Goal: Information Seeking & Learning: Learn about a topic

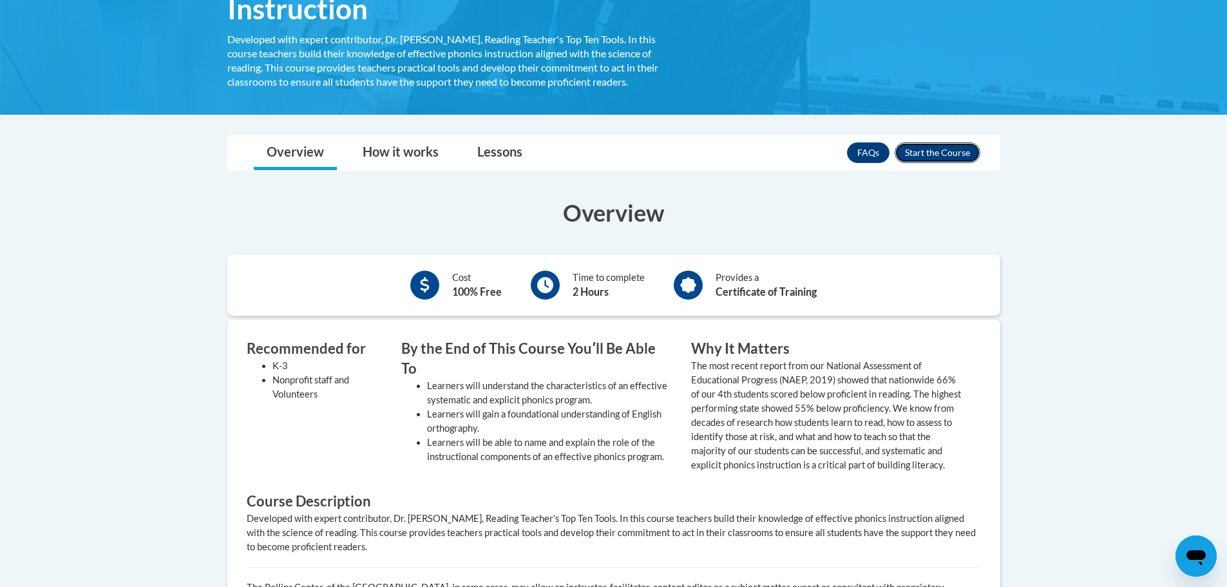
click at [942, 144] on button "Enroll" at bounding box center [938, 152] width 86 height 21
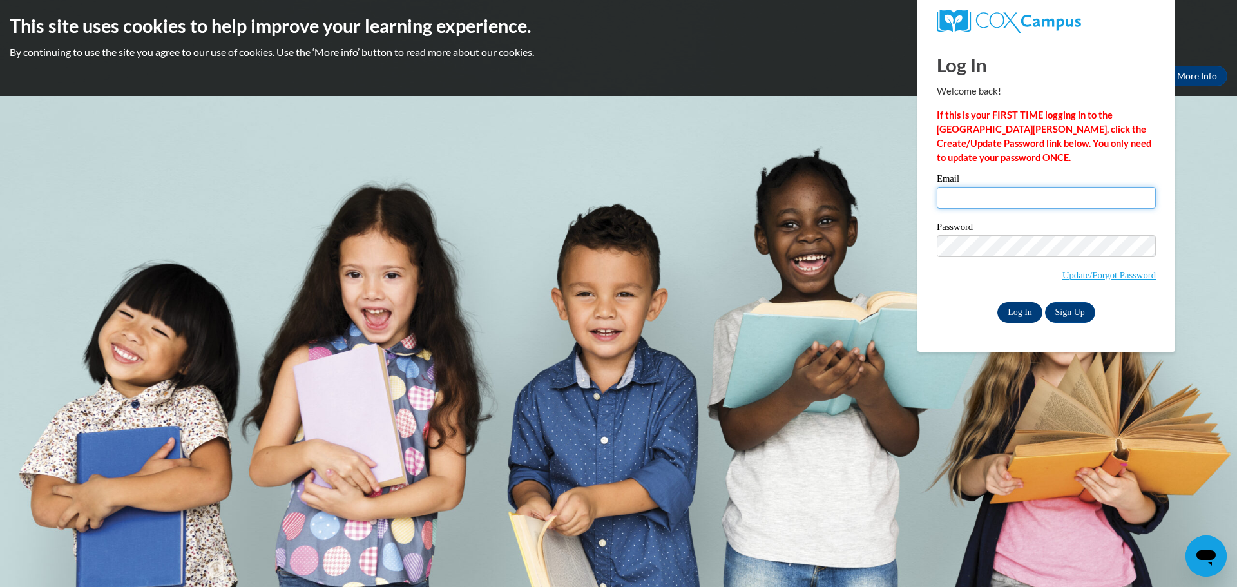
type input "Eisfelder.Jonest@ic.edu"
click at [1009, 311] on input "Log In" at bounding box center [1019, 312] width 45 height 21
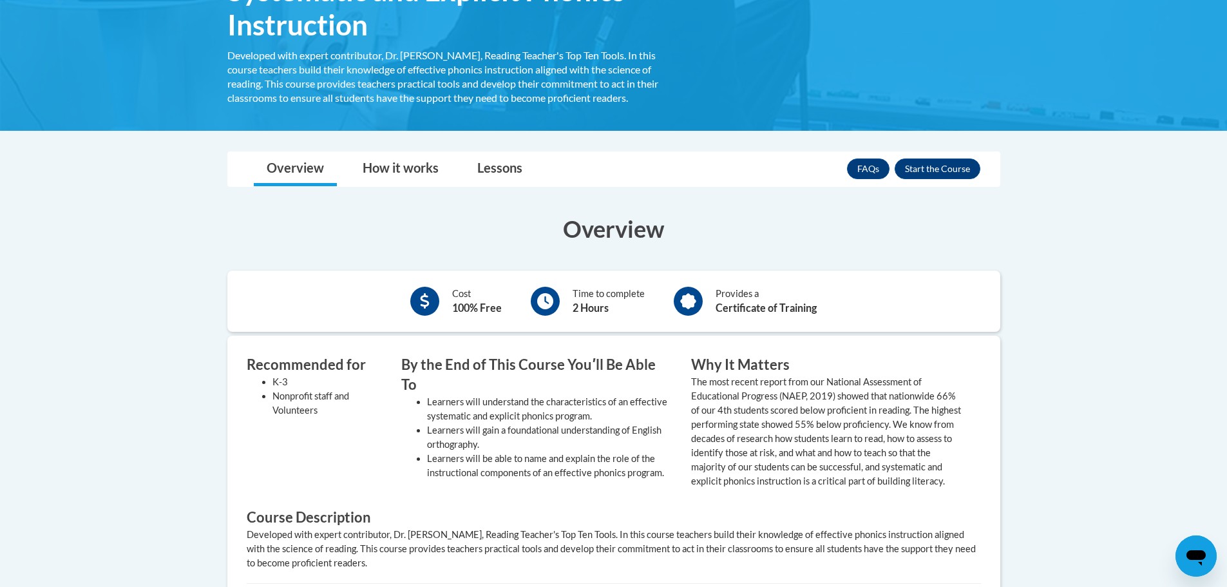
scroll to position [196, 0]
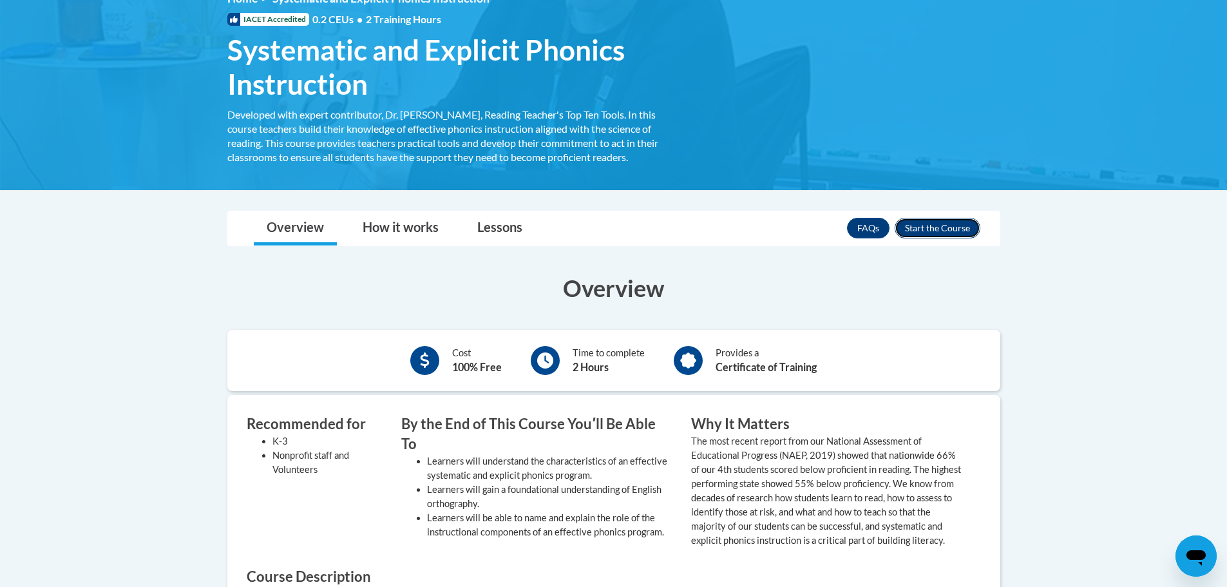
click at [959, 231] on button "Enroll" at bounding box center [938, 228] width 86 height 21
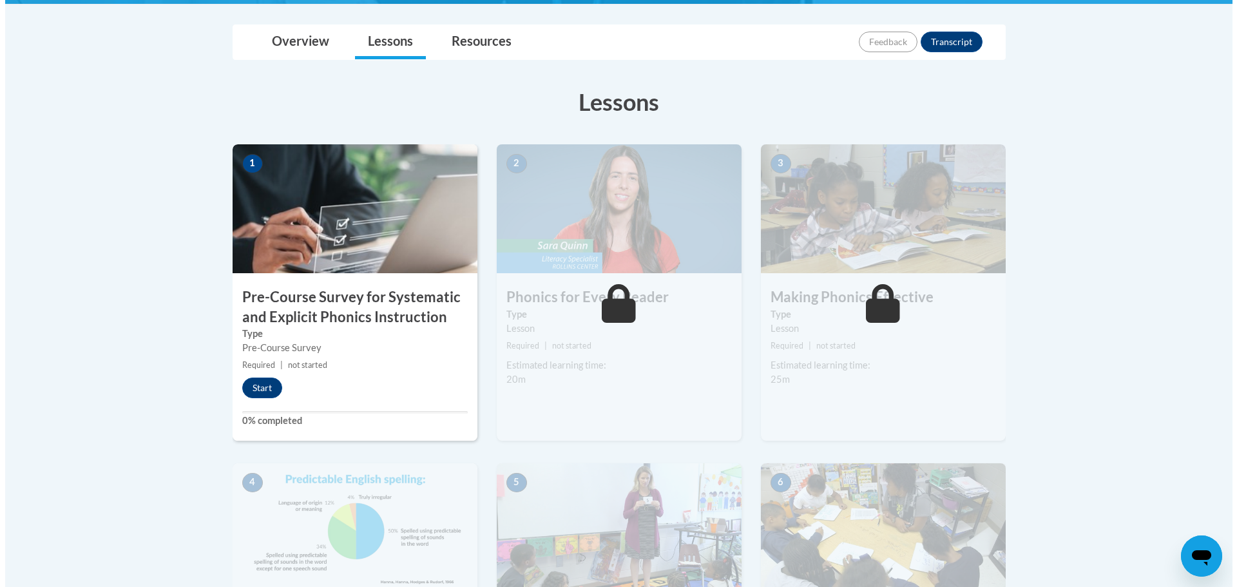
scroll to position [313, 0]
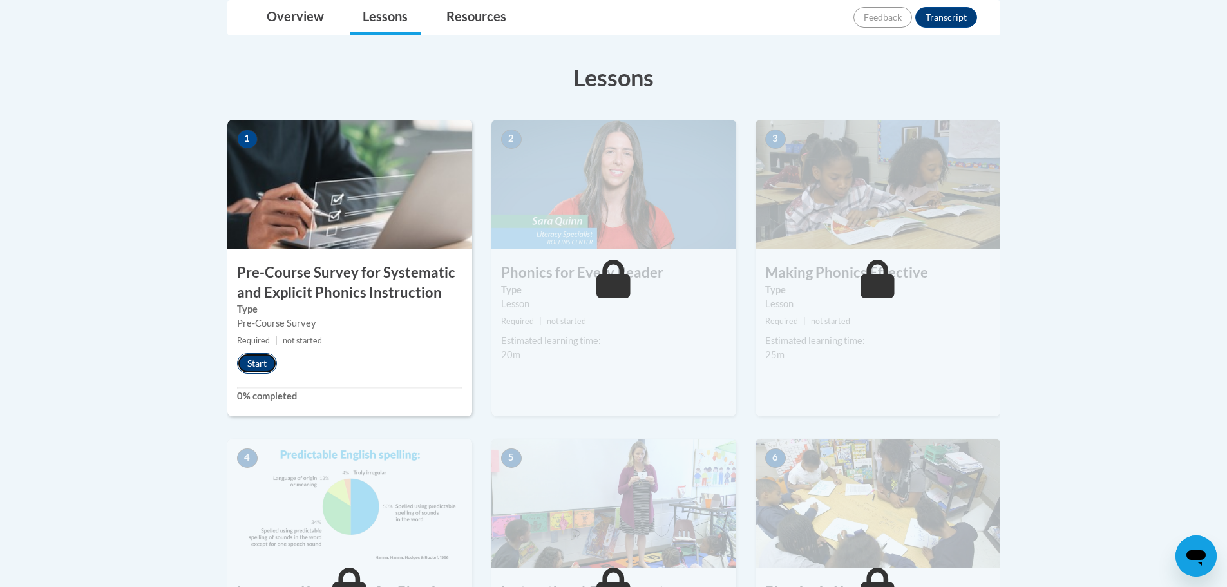
click at [265, 357] on button "Start" at bounding box center [257, 363] width 40 height 21
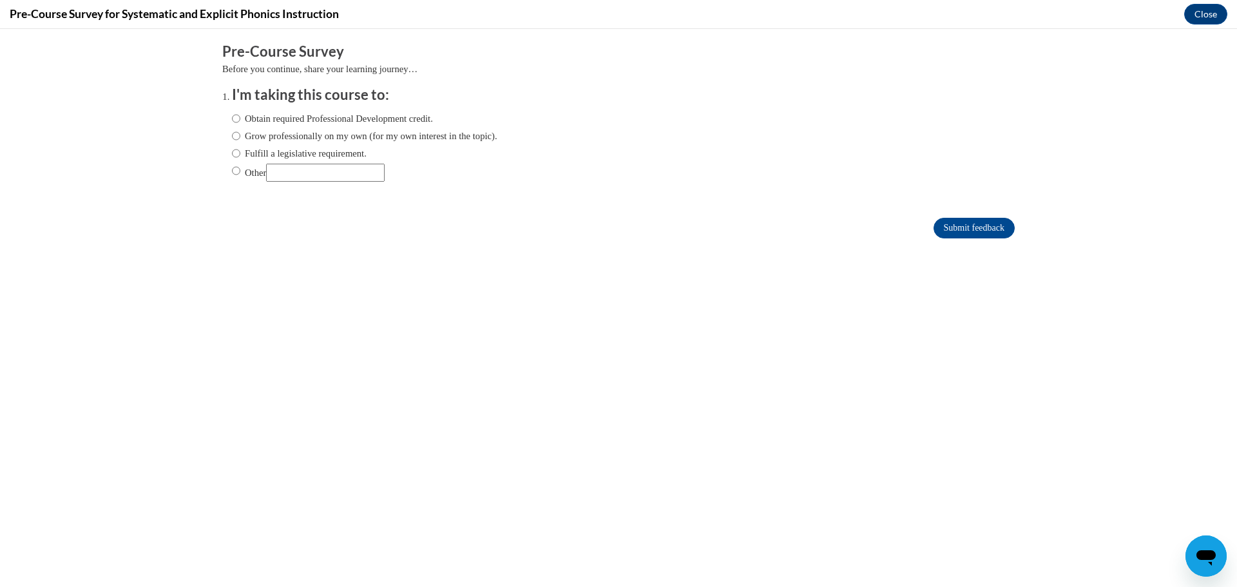
scroll to position [0, 0]
click at [232, 119] on input "Obtain required Professional Development credit." at bounding box center [236, 118] width 8 height 14
radio input "true"
click at [974, 219] on input "Submit feedback" at bounding box center [973, 228] width 81 height 21
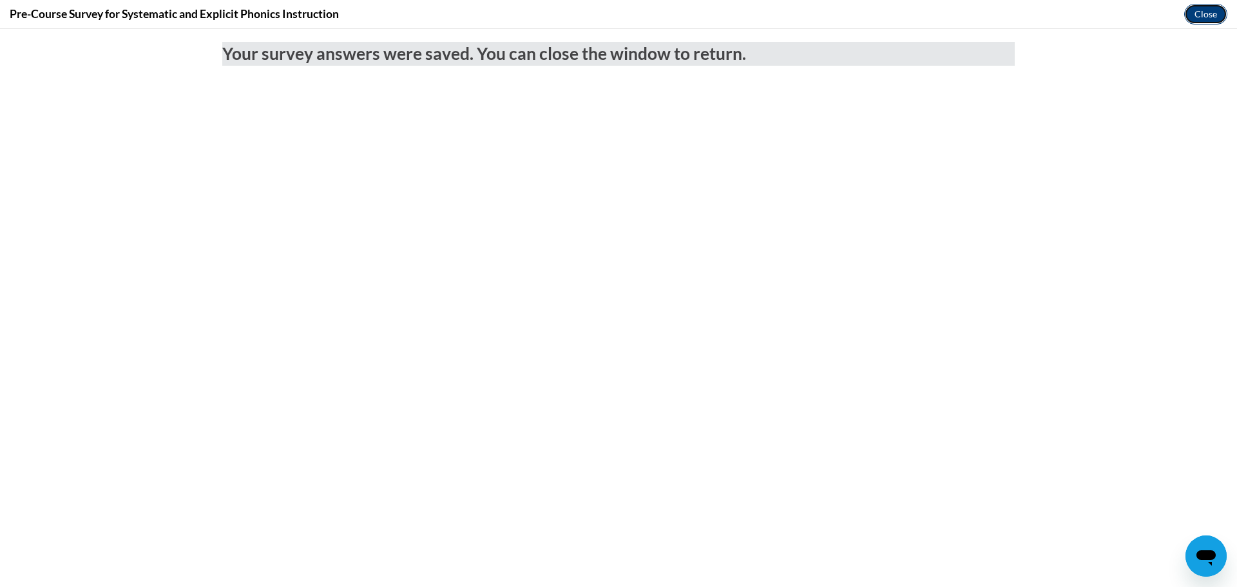
click at [1202, 12] on button "Close" at bounding box center [1205, 14] width 43 height 21
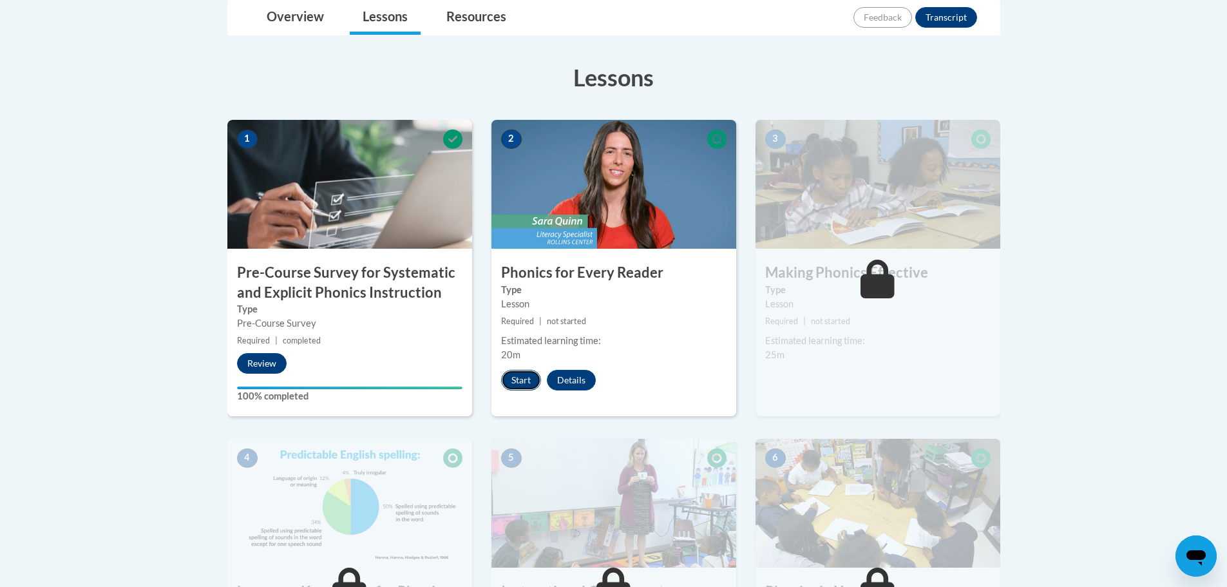
click at [518, 377] on button "Start" at bounding box center [521, 380] width 40 height 21
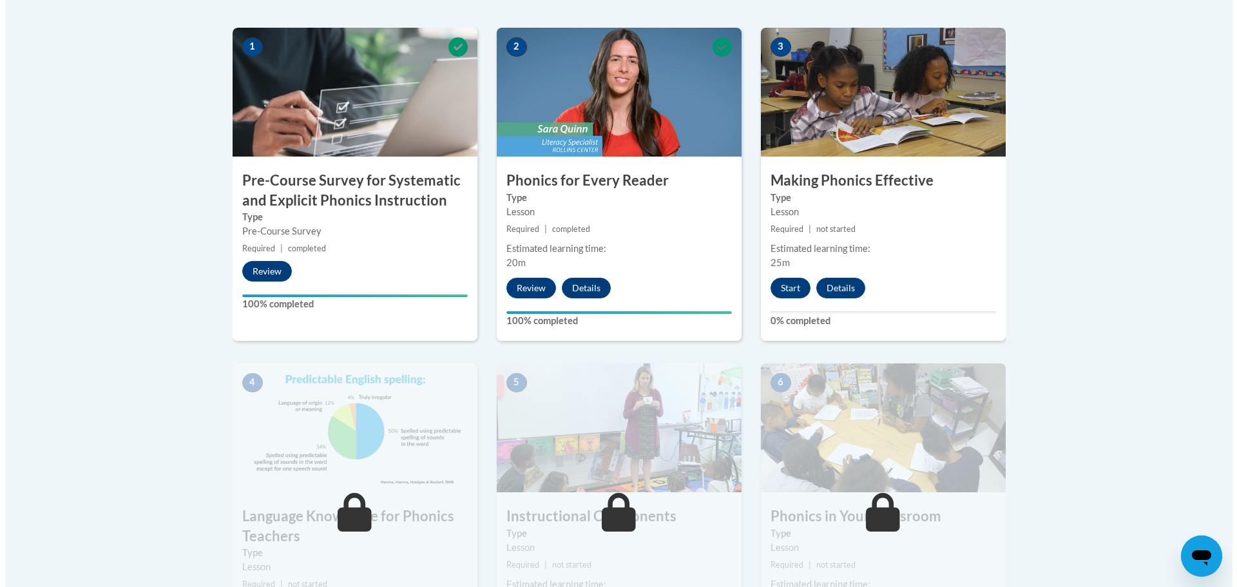
scroll to position [386, 0]
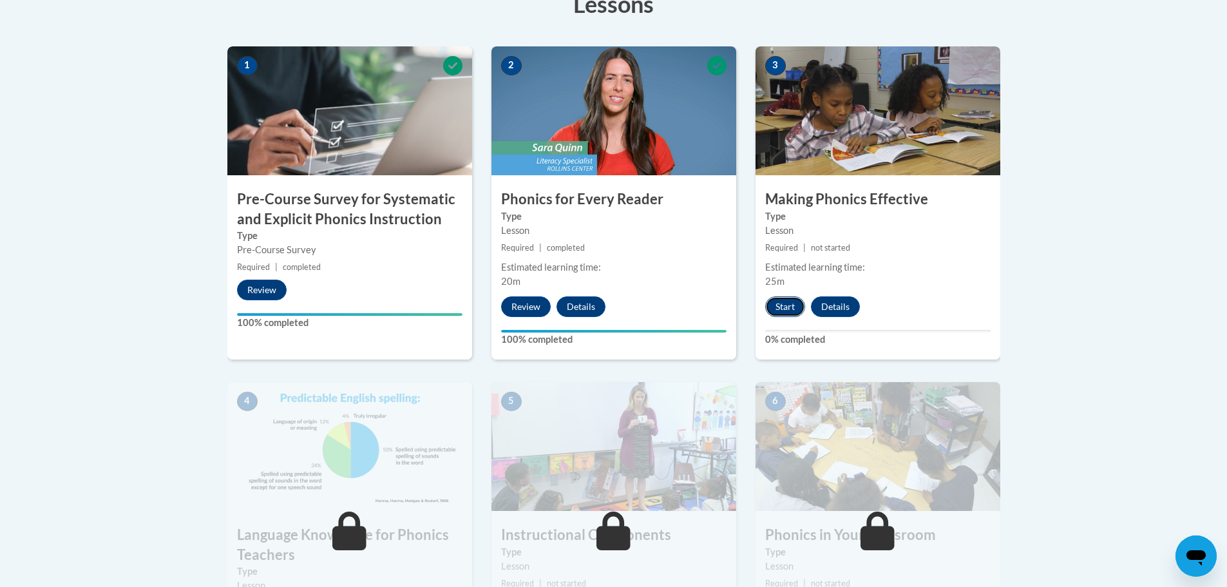
click at [787, 310] on button "Start" at bounding box center [785, 306] width 40 height 21
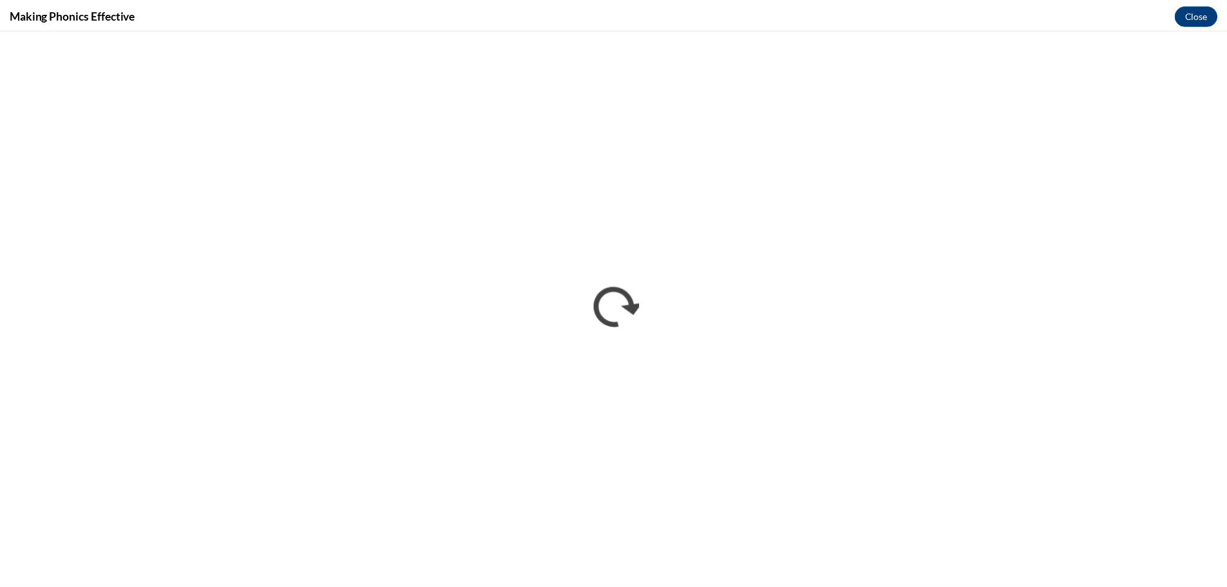
scroll to position [0, 0]
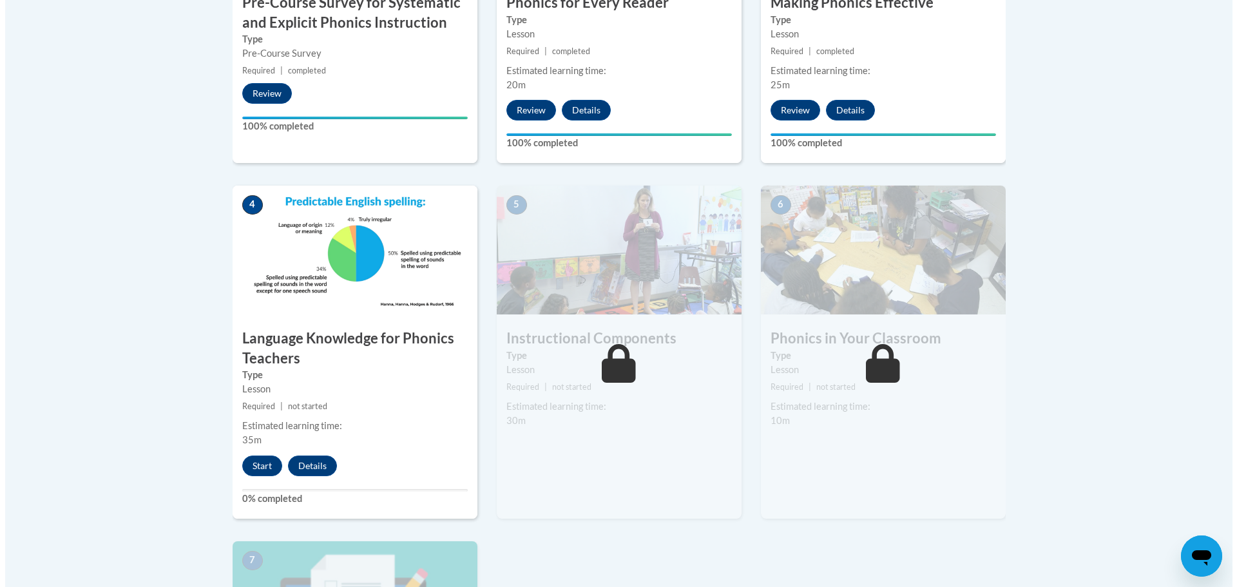
scroll to position [580, 0]
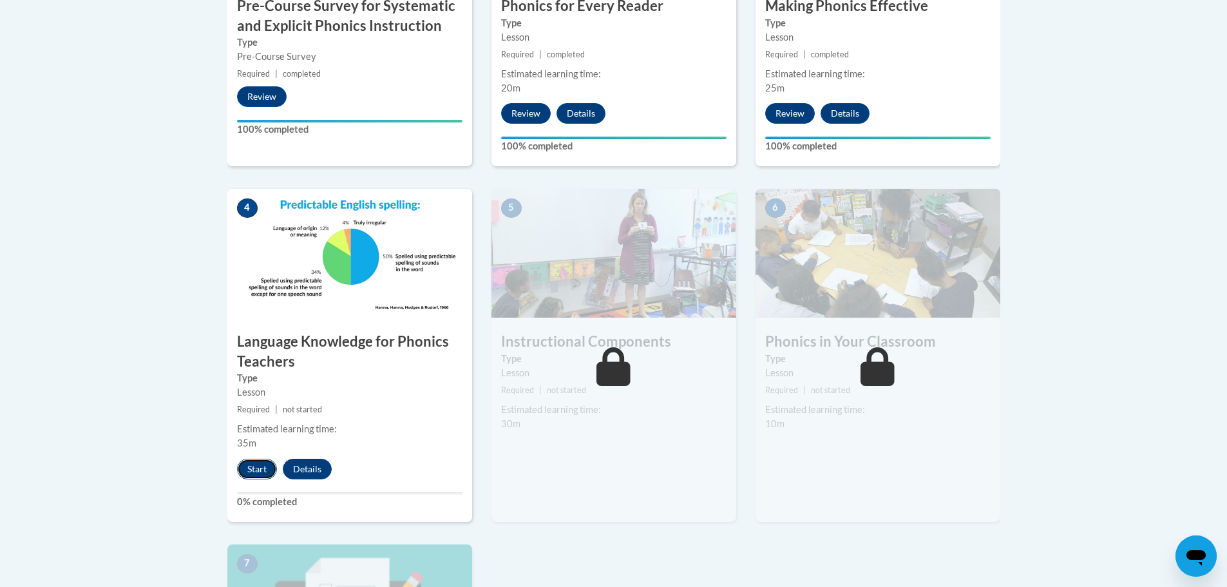
click at [246, 471] on button "Start" at bounding box center [257, 469] width 40 height 21
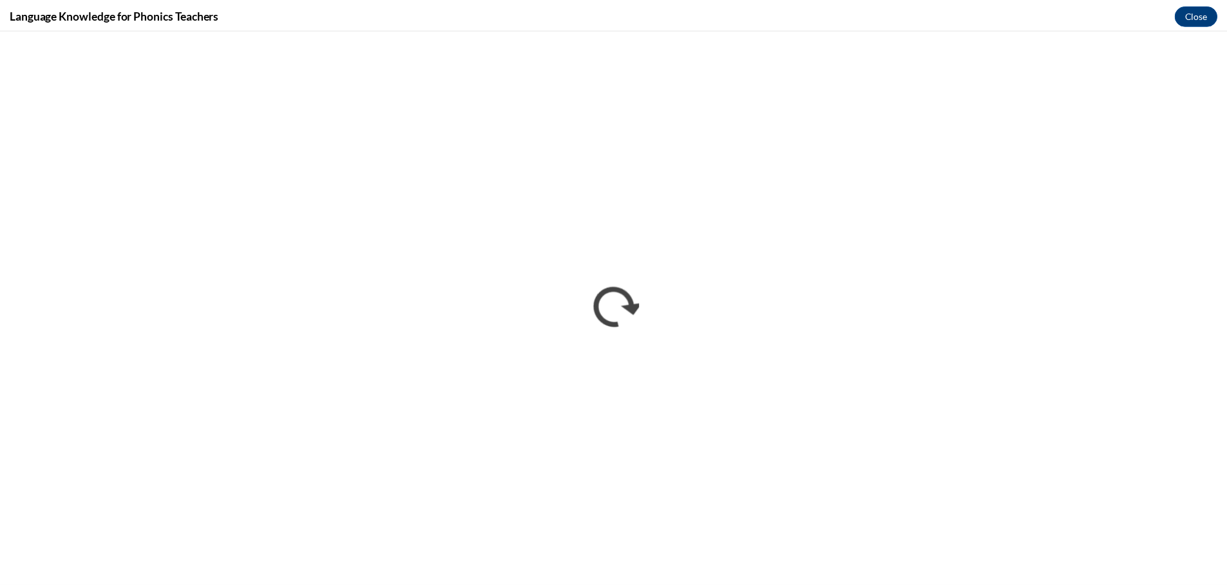
scroll to position [0, 0]
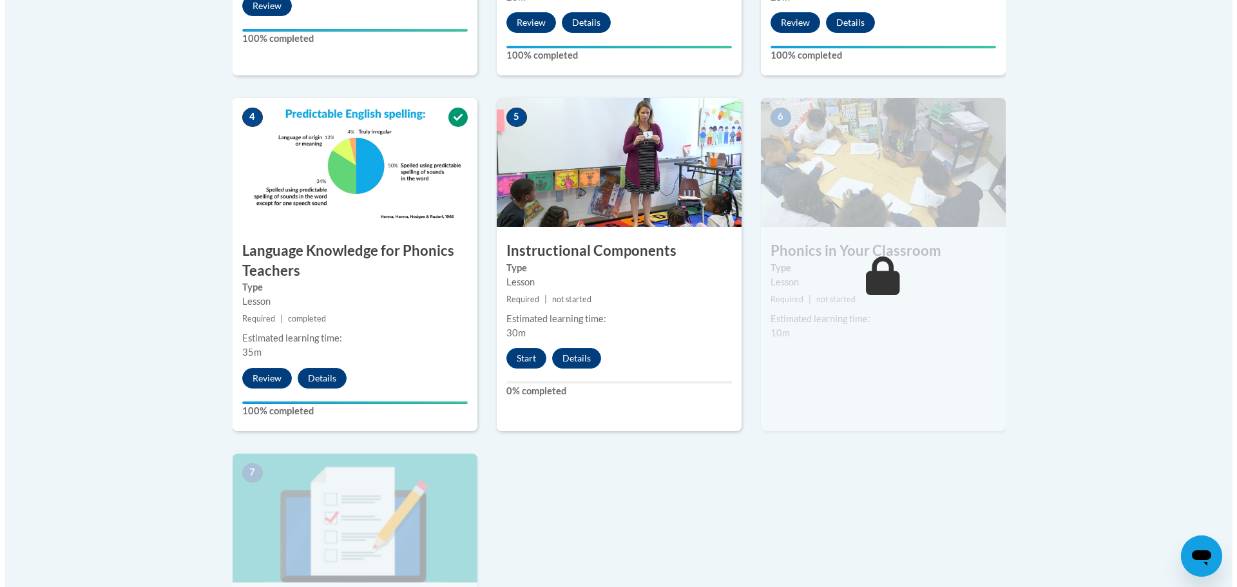
scroll to position [708, 0]
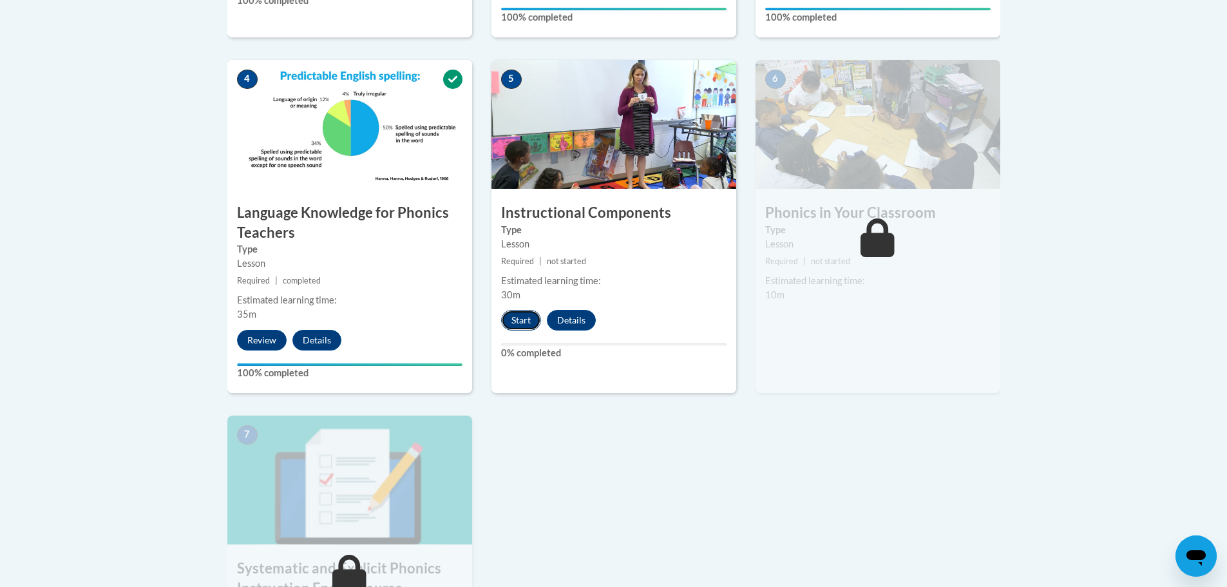
click at [524, 323] on button "Start" at bounding box center [521, 320] width 40 height 21
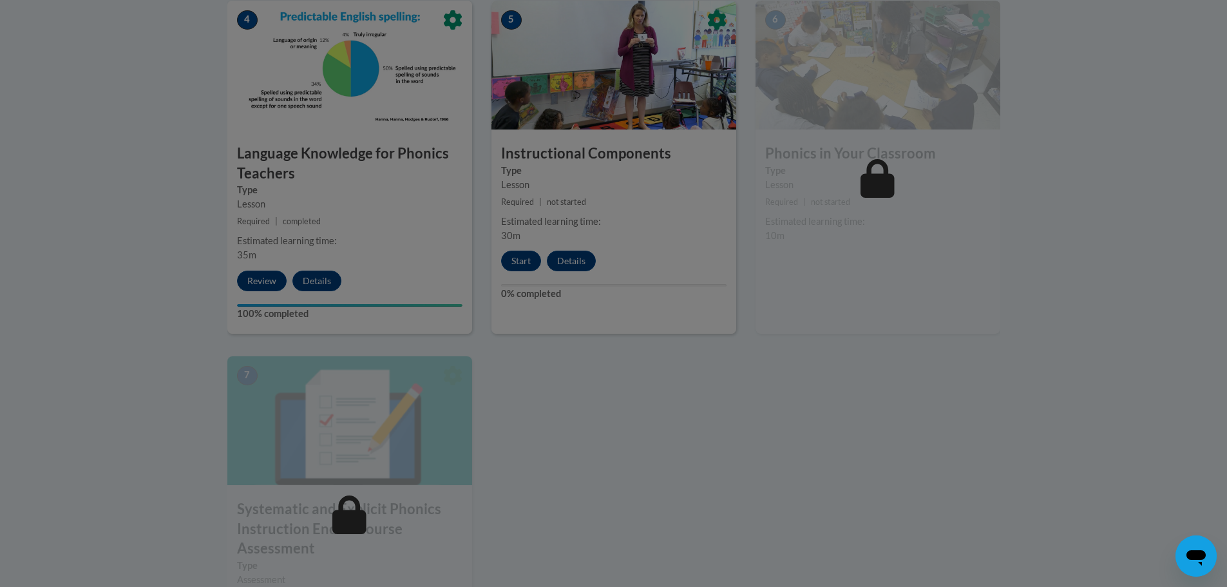
scroll to position [773, 0]
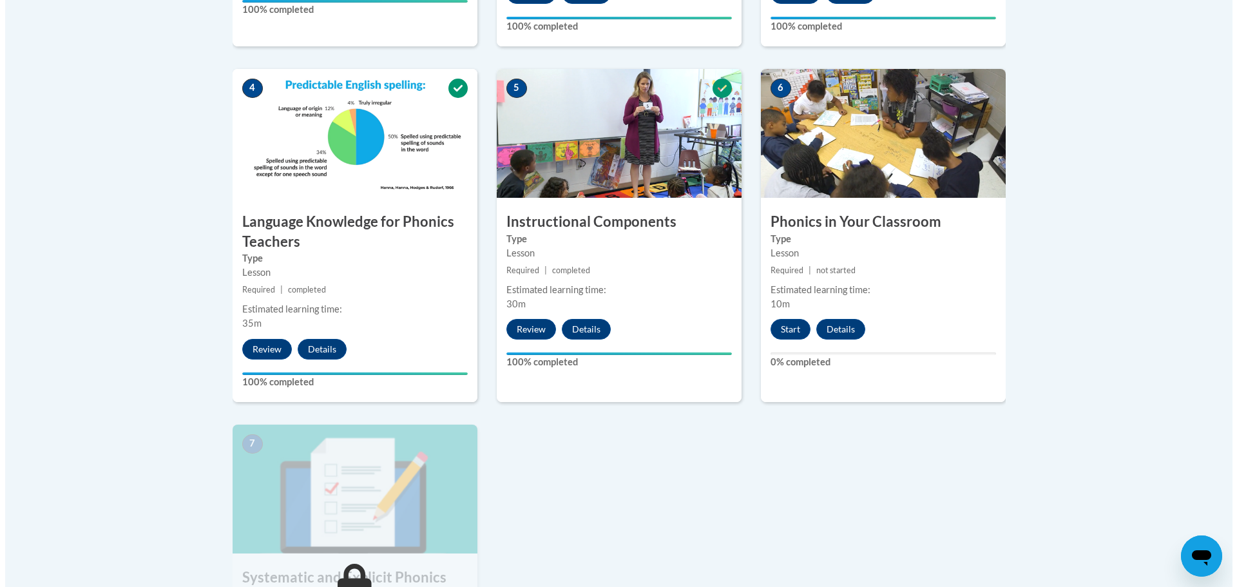
scroll to position [699, 0]
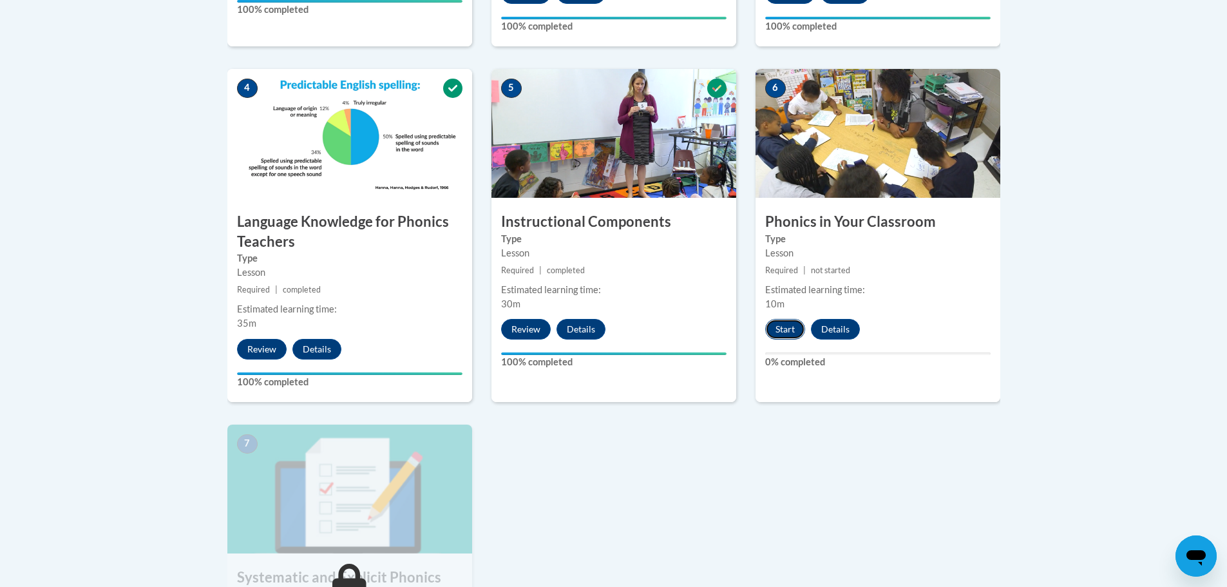
click at [777, 327] on button "Start" at bounding box center [785, 329] width 40 height 21
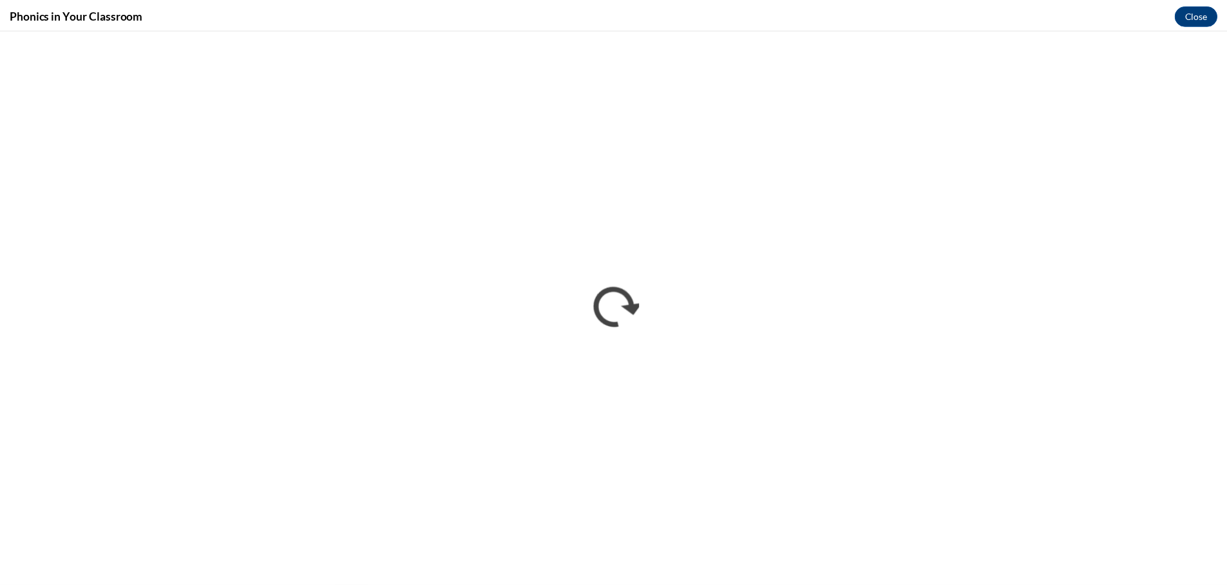
scroll to position [0, 0]
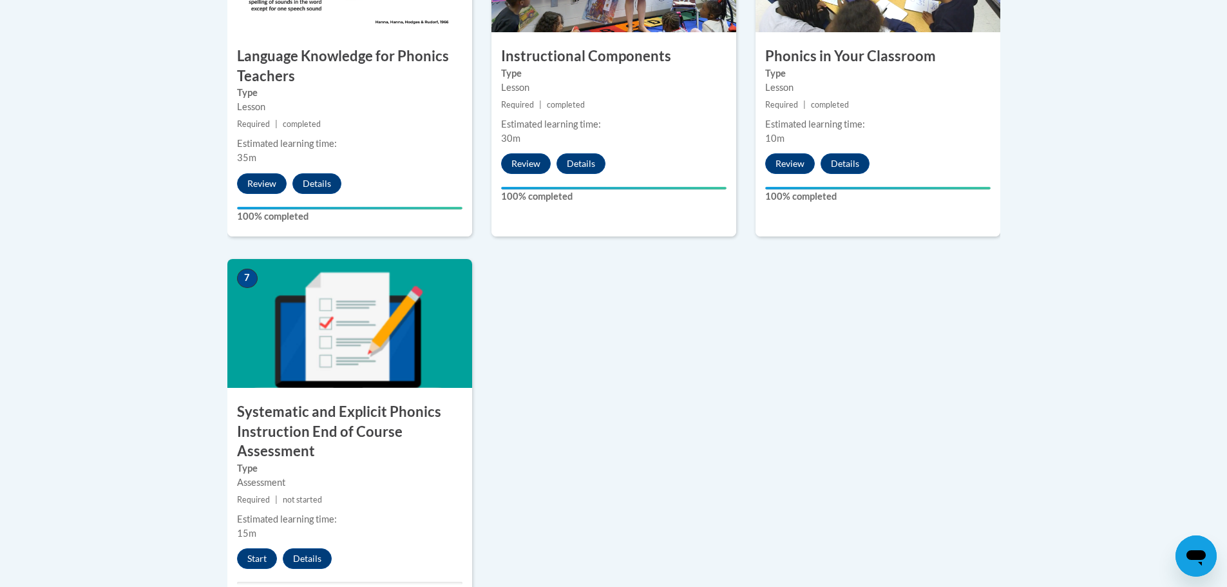
scroll to position [902, 0]
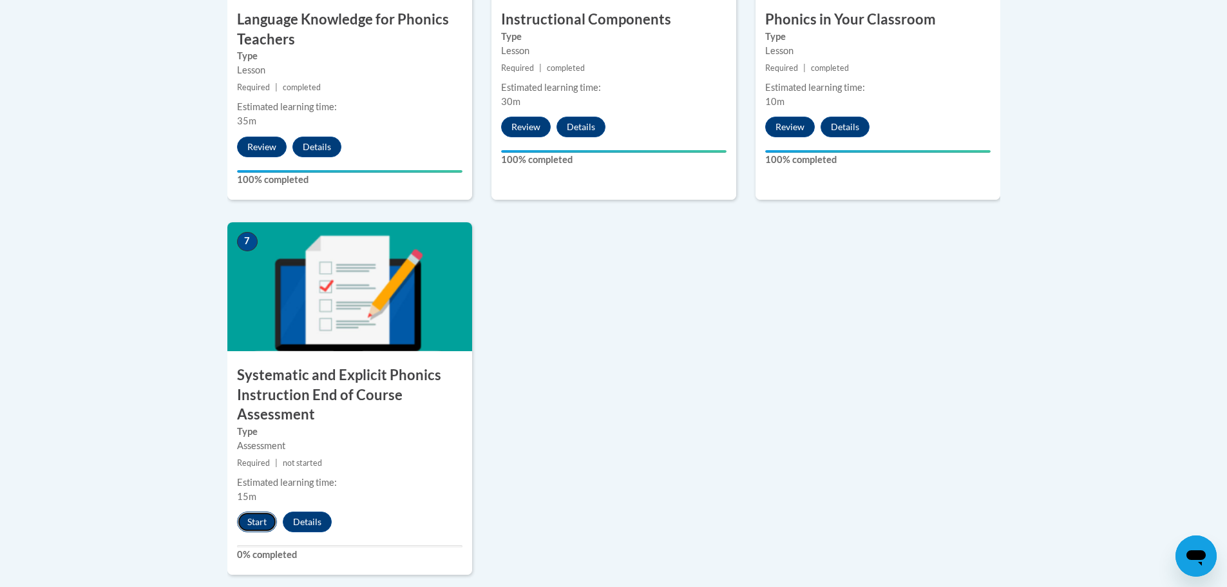
click at [254, 524] on button "Start" at bounding box center [257, 521] width 40 height 21
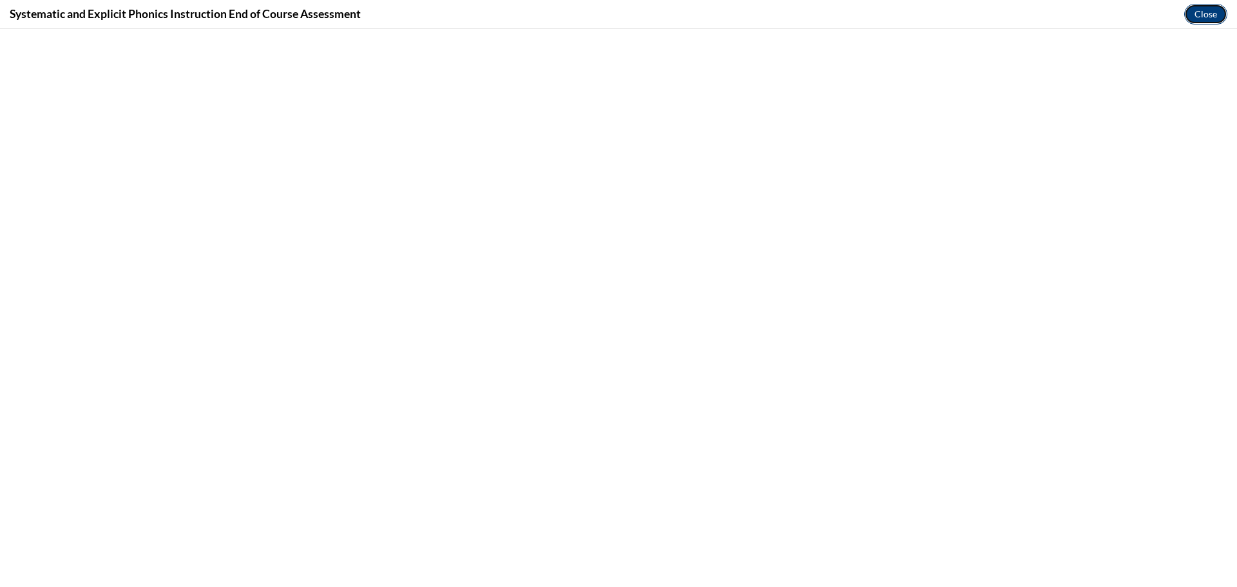
click at [1205, 10] on button "Close" at bounding box center [1205, 14] width 43 height 21
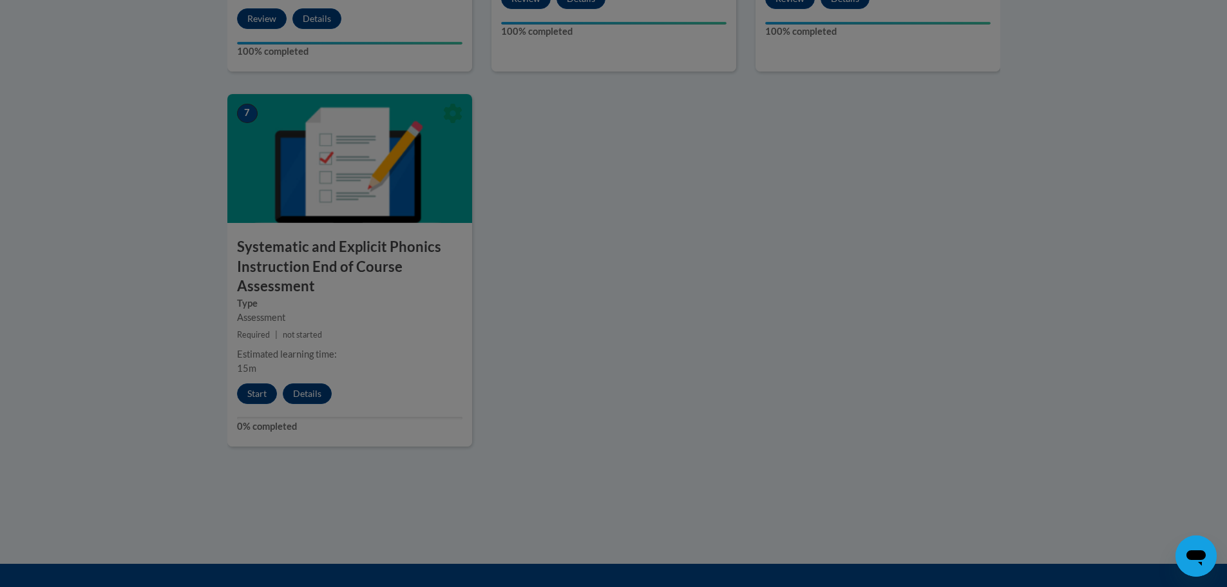
scroll to position [1030, 0]
click at [870, 435] on div at bounding box center [613, 293] width 1227 height 587
drag, startPoint x: 928, startPoint y: 351, endPoint x: 906, endPoint y: 325, distance: 34.3
click at [926, 351] on div at bounding box center [613, 293] width 1227 height 587
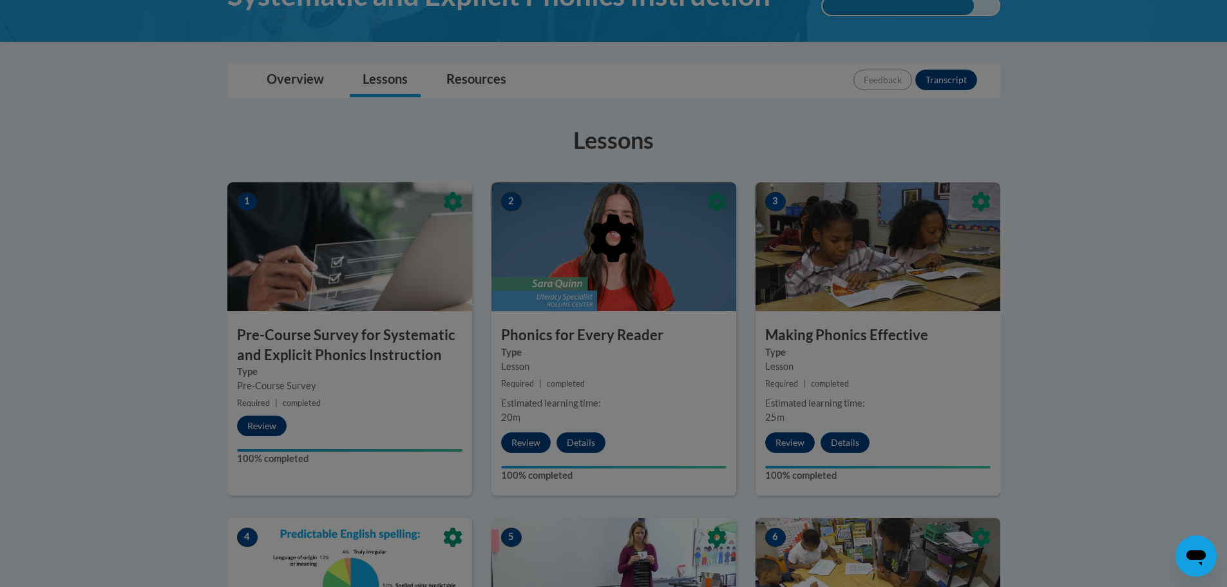
scroll to position [0, 0]
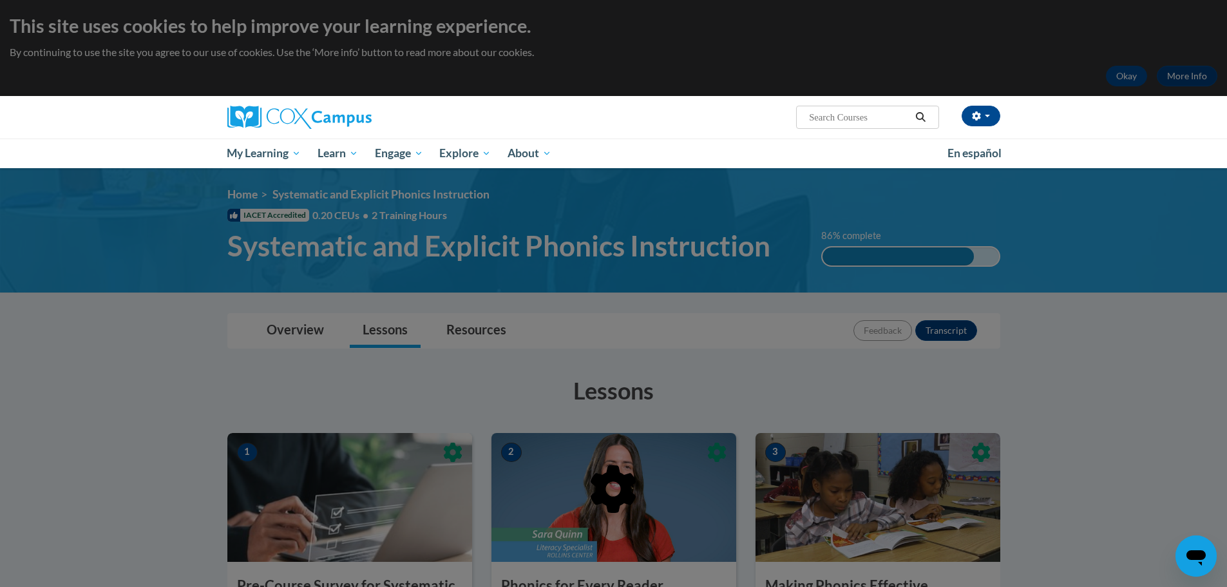
click at [744, 269] on div at bounding box center [613, 293] width 1227 height 587
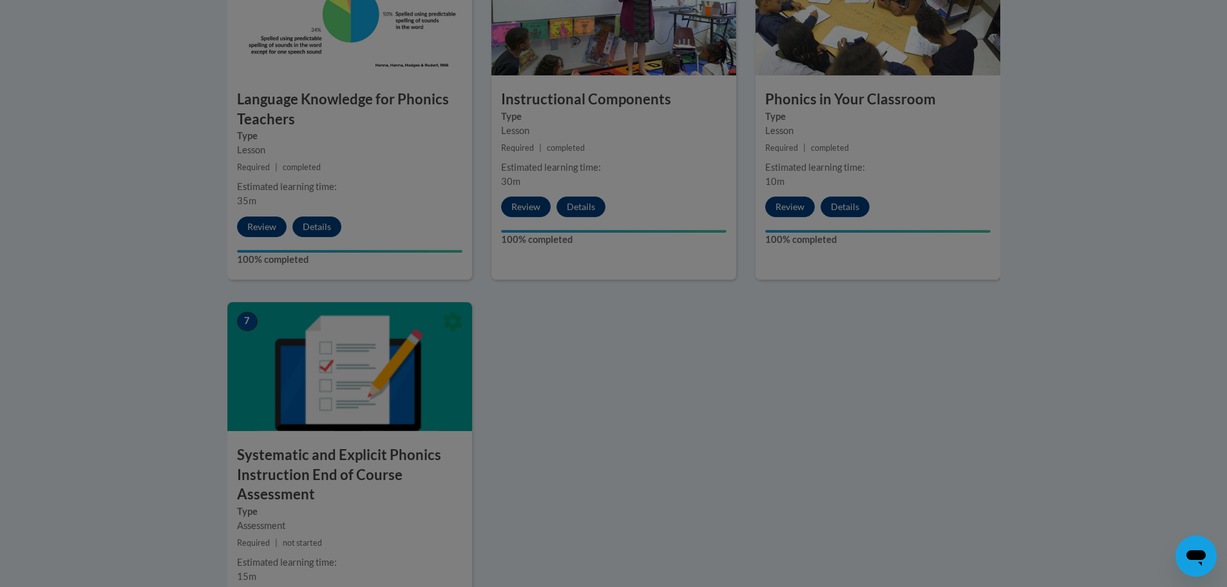
scroll to position [1159, 0]
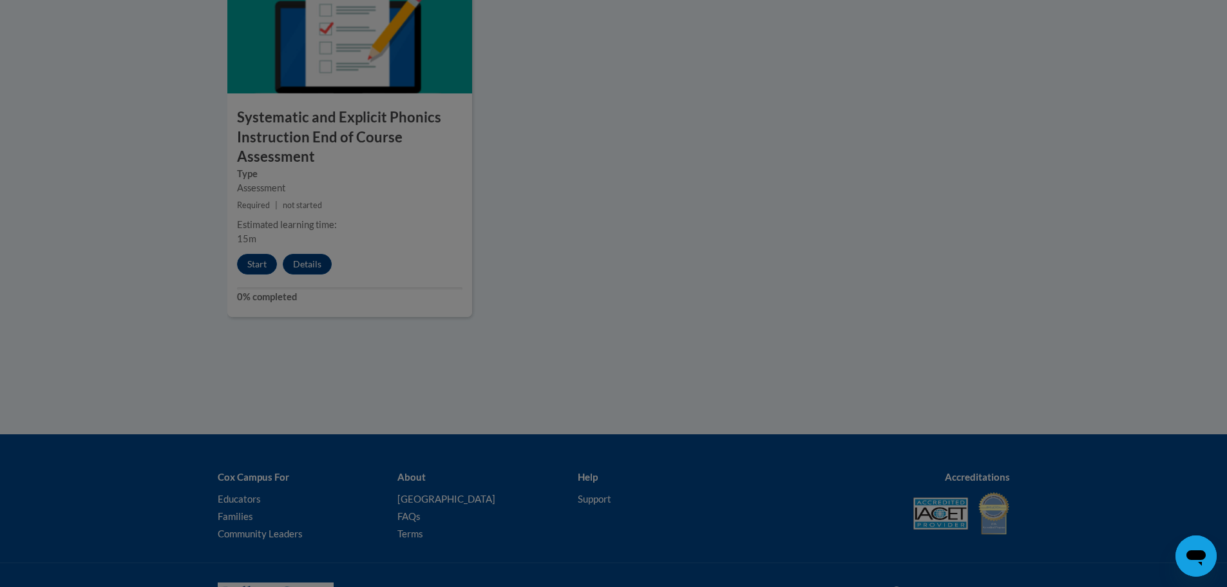
click at [265, 260] on div at bounding box center [613, 293] width 1227 height 587
click at [263, 260] on div at bounding box center [613, 293] width 1227 height 587
click at [263, 261] on div at bounding box center [613, 293] width 1227 height 587
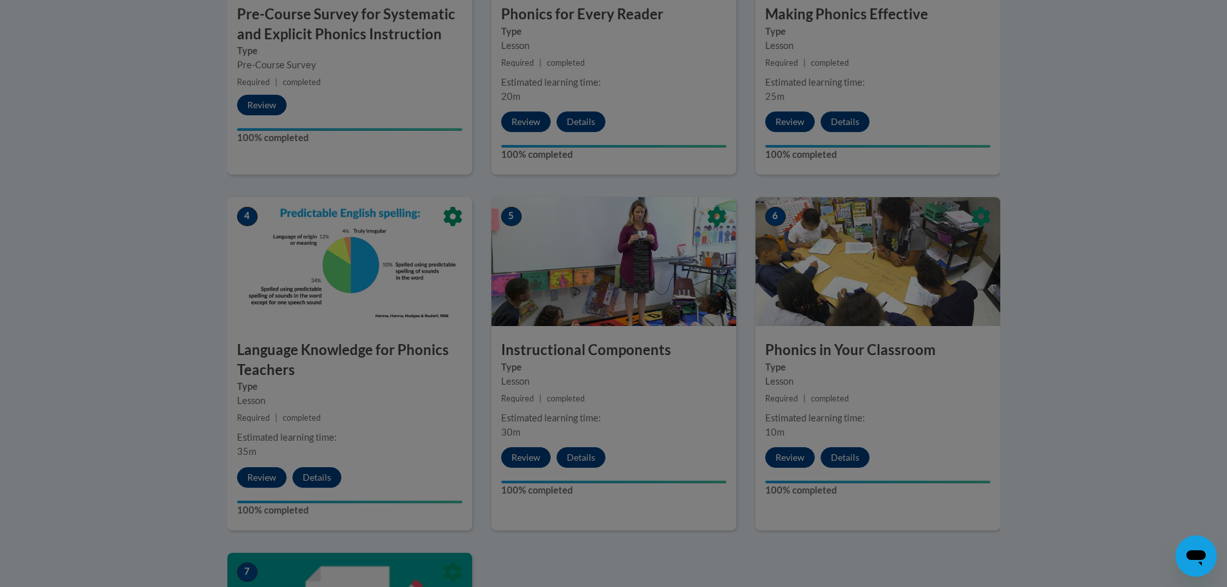
scroll to position [515, 0]
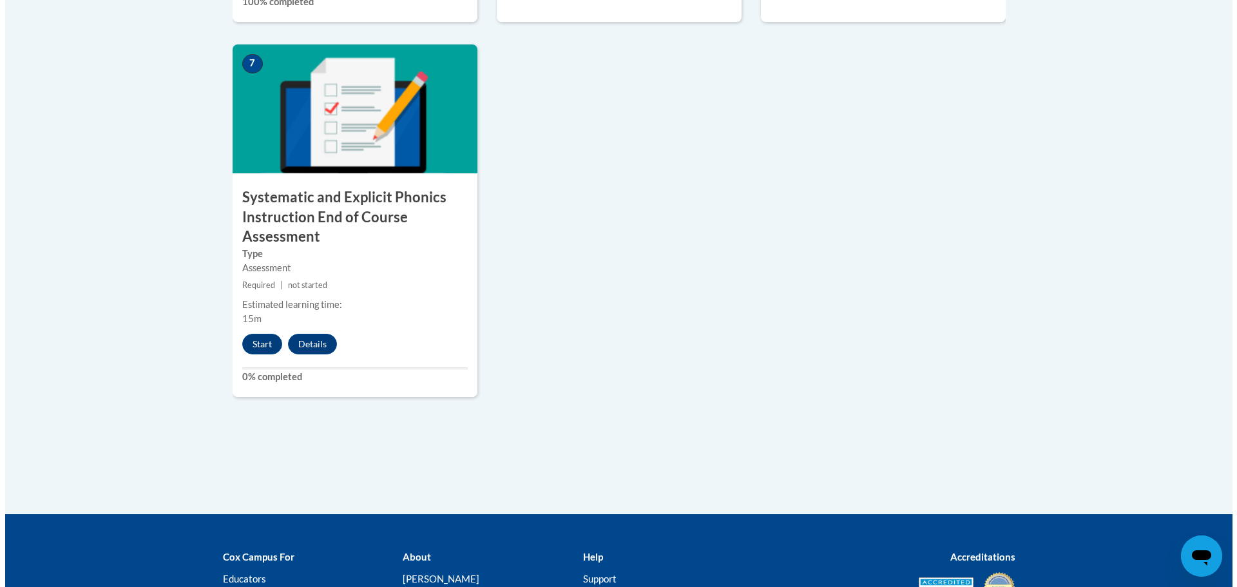
scroll to position [1095, 0]
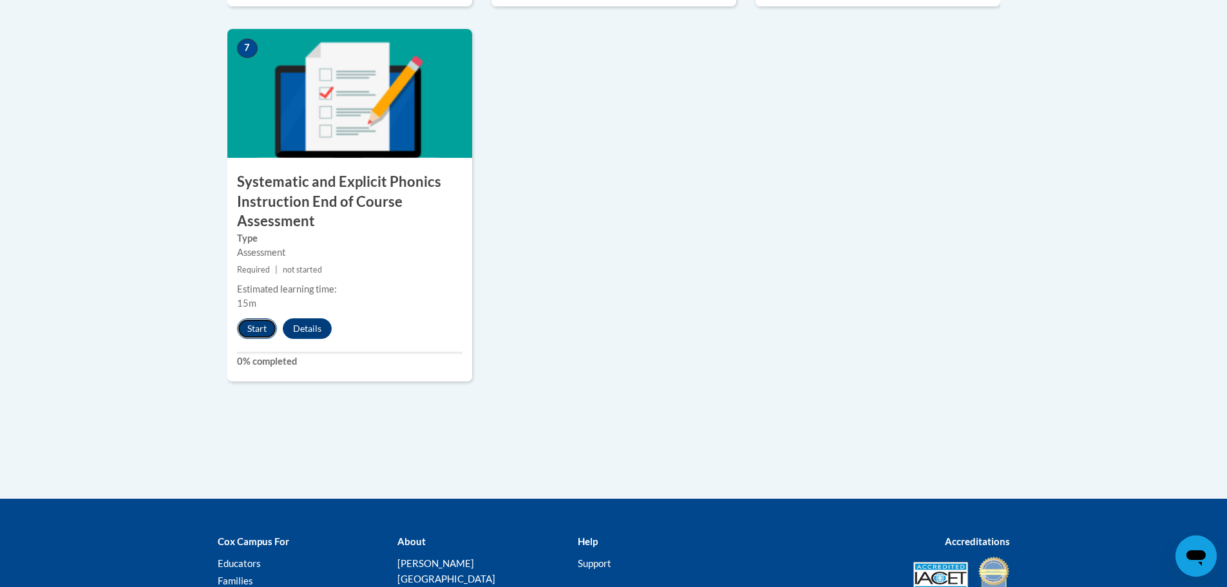
click at [255, 324] on button "Start" at bounding box center [257, 328] width 40 height 21
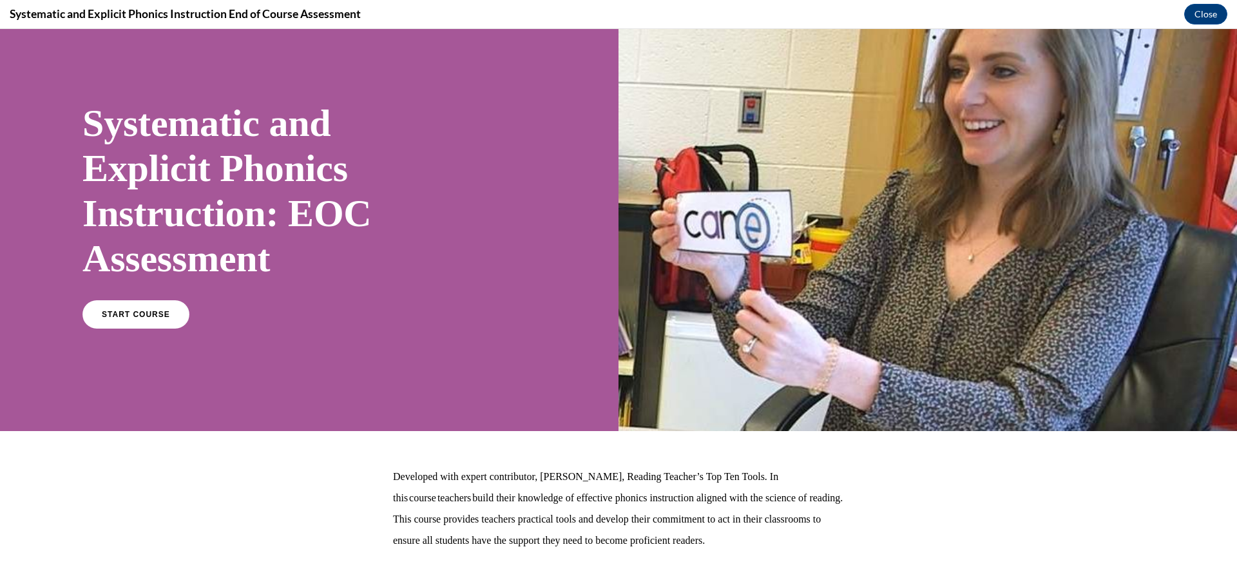
scroll to position [106, 0]
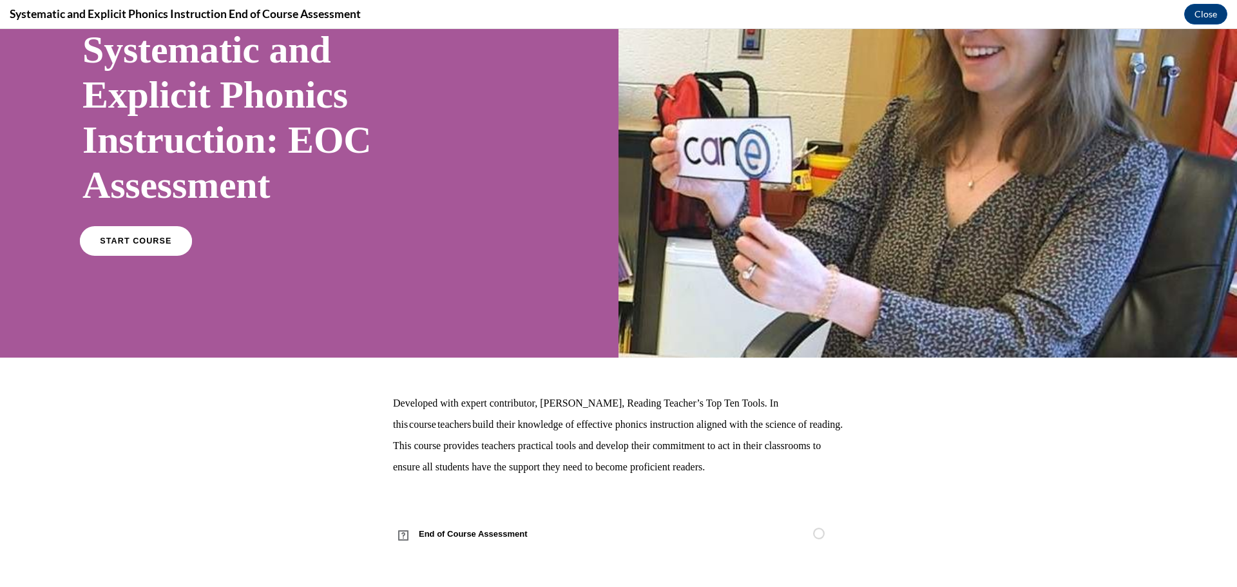
click at [140, 235] on link "START COURSE" at bounding box center [136, 241] width 112 height 30
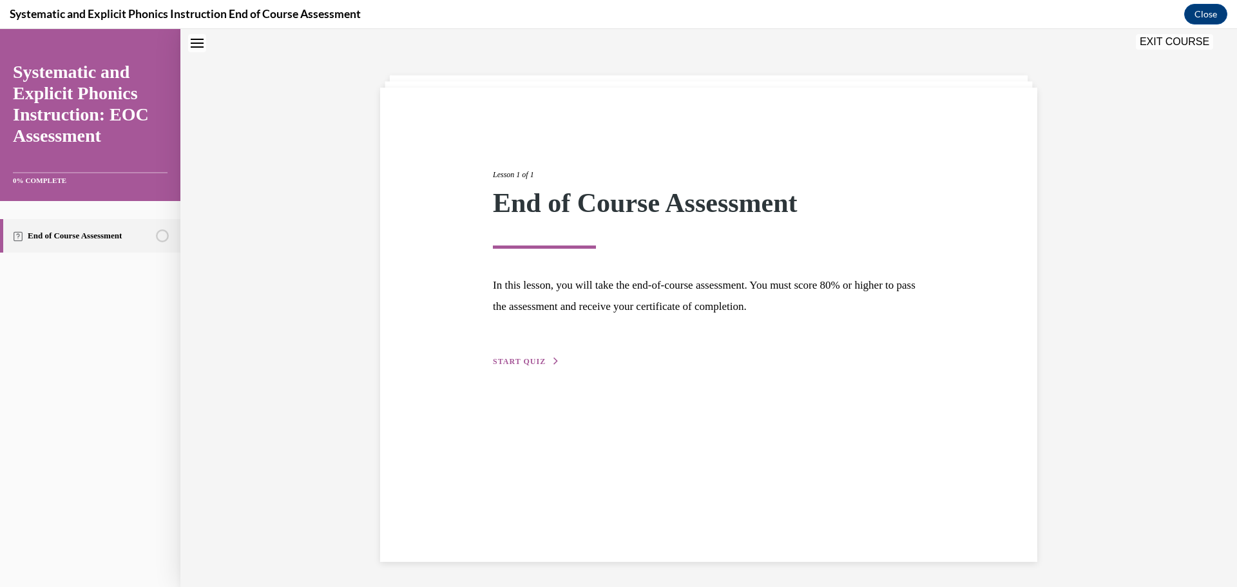
scroll to position [41, 0]
click at [512, 363] on span "START QUIZ" at bounding box center [519, 360] width 53 height 9
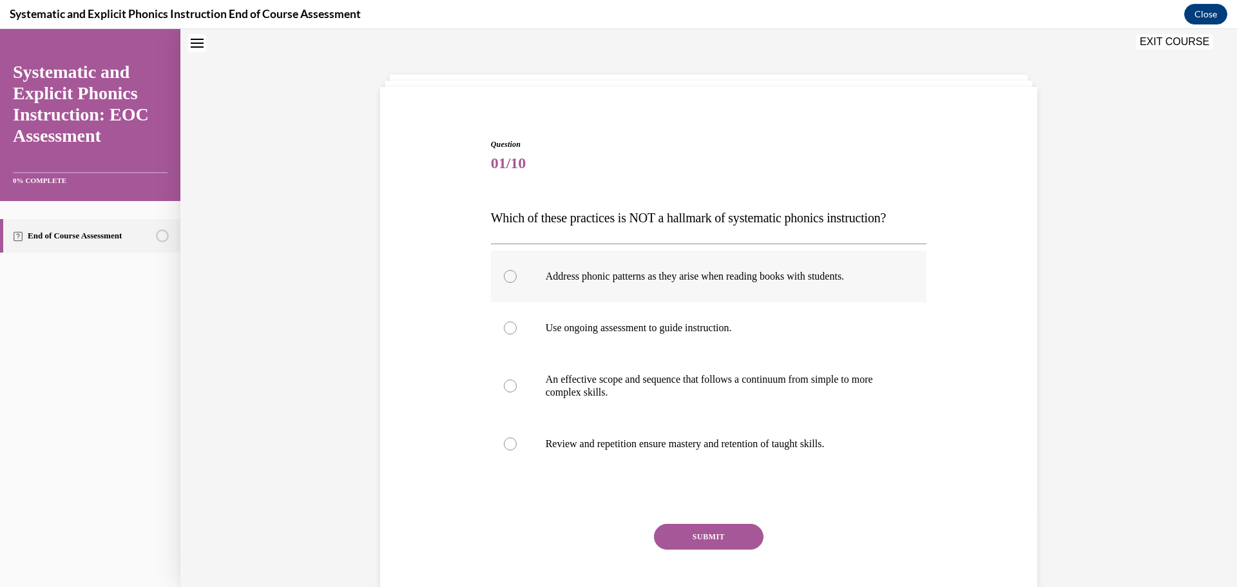
drag, startPoint x: 556, startPoint y: 283, endPoint x: 648, endPoint y: 292, distance: 91.9
click at [652, 296] on div at bounding box center [709, 277] width 436 height 52
drag, startPoint x: 531, startPoint y: 278, endPoint x: 790, endPoint y: 317, distance: 261.8
click at [790, 317] on div "Address phonic patterns as they arise when reading books with students. Use ong…" at bounding box center [709, 360] width 436 height 219
click at [830, 283] on div at bounding box center [709, 277] width 436 height 52
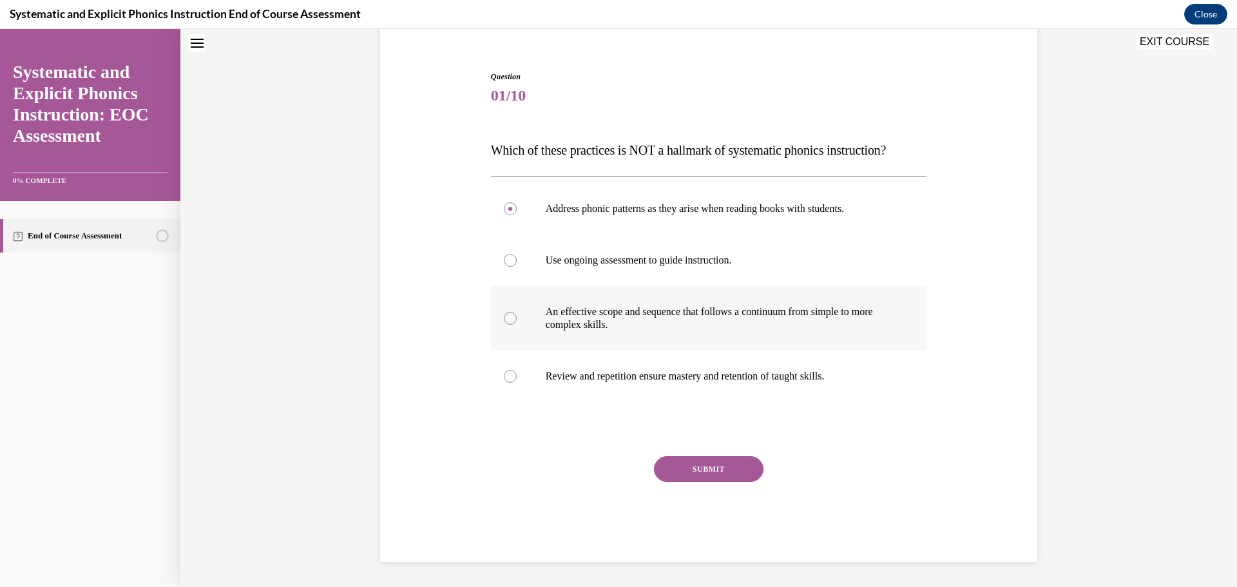
scroll to position [109, 0]
drag, startPoint x: 692, startPoint y: 377, endPoint x: 695, endPoint y: 365, distance: 12.5
click at [692, 377] on p "Review and repetition ensure mastery and retention of taught skills." at bounding box center [720, 375] width 349 height 13
click at [686, 308] on p "An effective scope and sequence that follows a continuum from simple to more co…" at bounding box center [720, 318] width 349 height 26
click at [672, 252] on div at bounding box center [709, 260] width 436 height 52
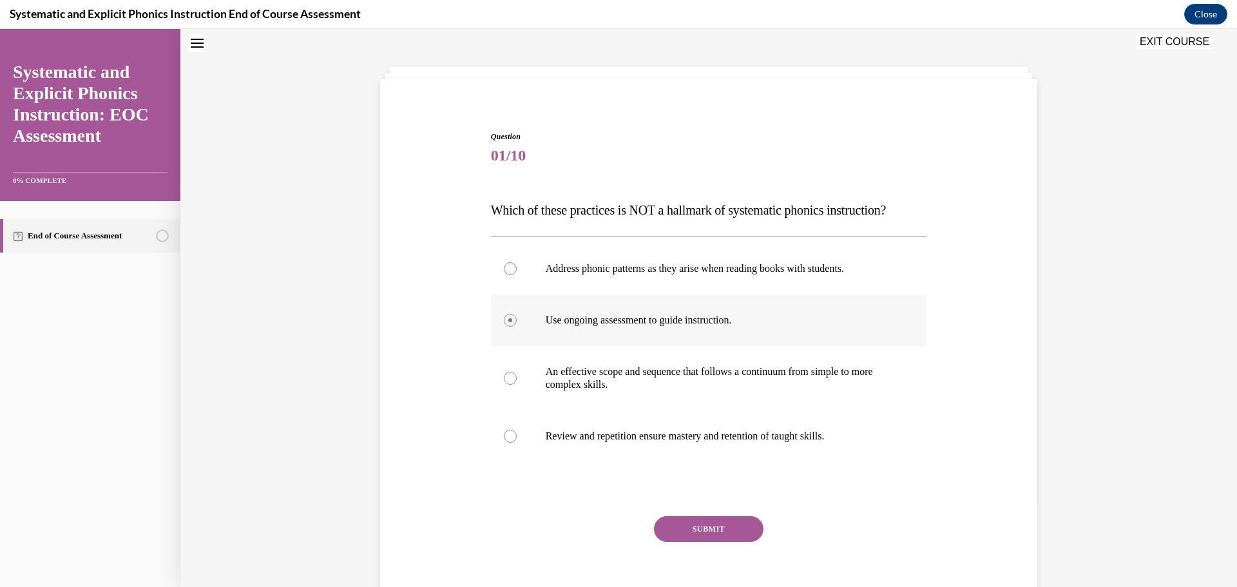
scroll to position [44, 0]
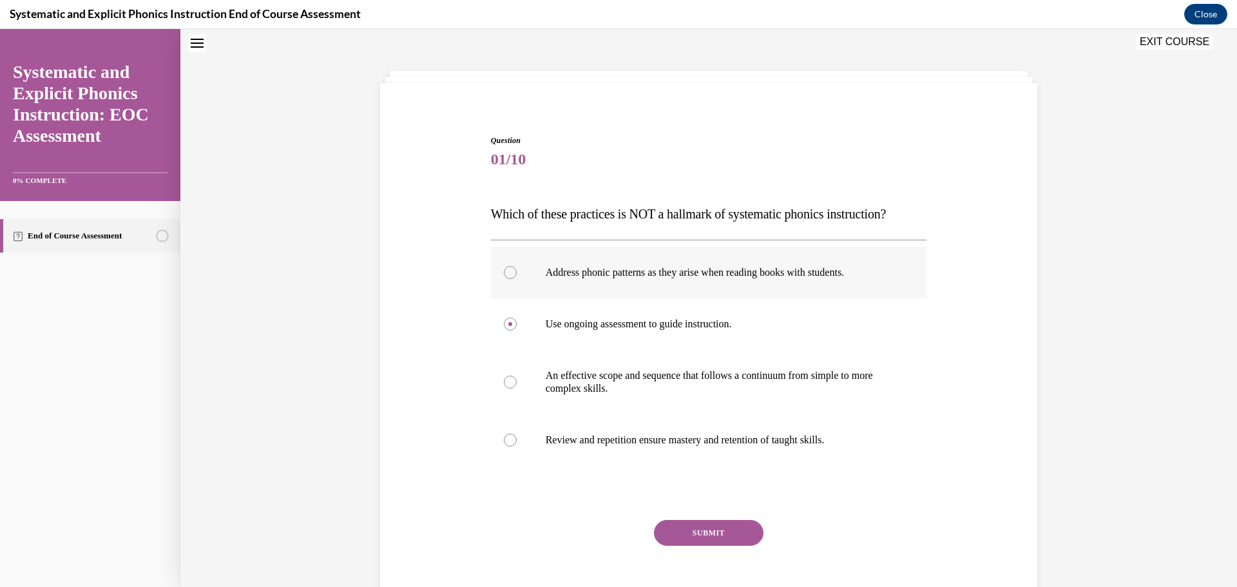
click at [703, 265] on div at bounding box center [709, 273] width 436 height 52
click at [687, 525] on div "Question 01/10 Which of these practices is NOT a hallmark of systematic phonics…" at bounding box center [709, 380] width 436 height 491
click at [684, 525] on button "SUBMIT" at bounding box center [708, 533] width 109 height 26
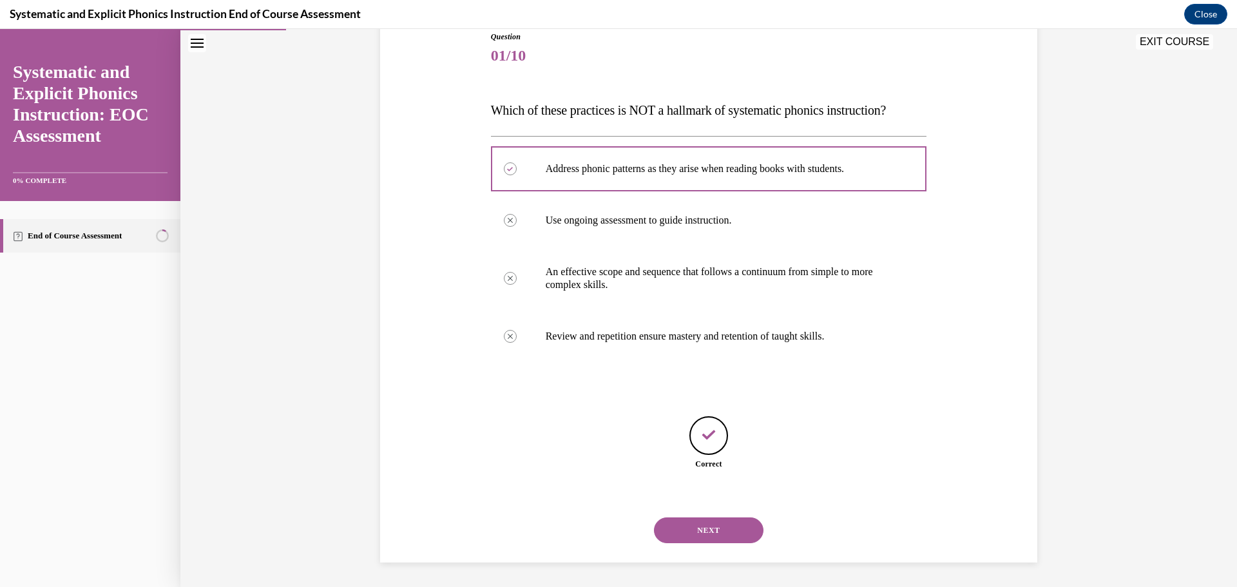
scroll to position [149, 0]
click at [710, 524] on button "NEXT" at bounding box center [708, 529] width 109 height 26
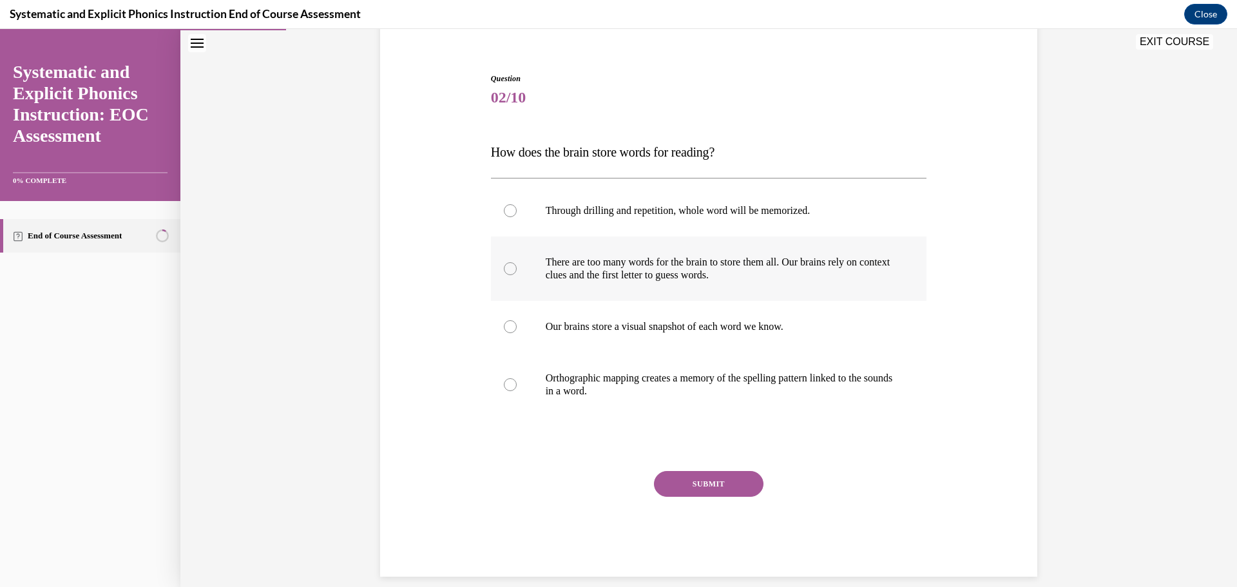
scroll to position [108, 0]
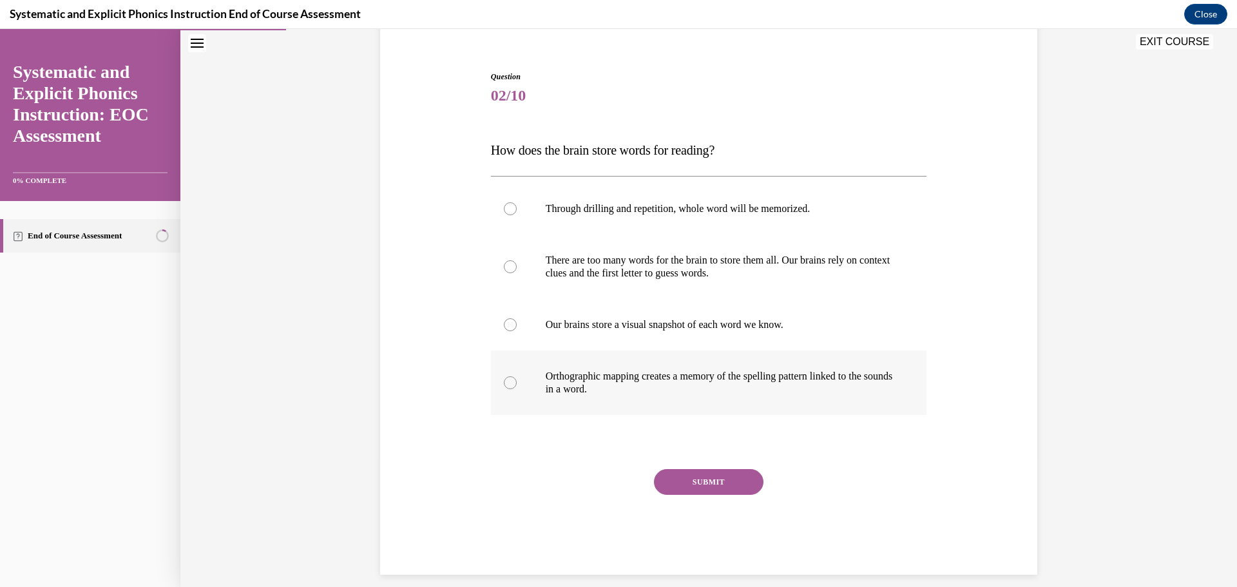
click at [777, 392] on p "Orthographic mapping creates a memory of the spelling pattern linked to the sou…" at bounding box center [720, 383] width 349 height 26
click at [710, 483] on button "SUBMIT" at bounding box center [708, 482] width 109 height 26
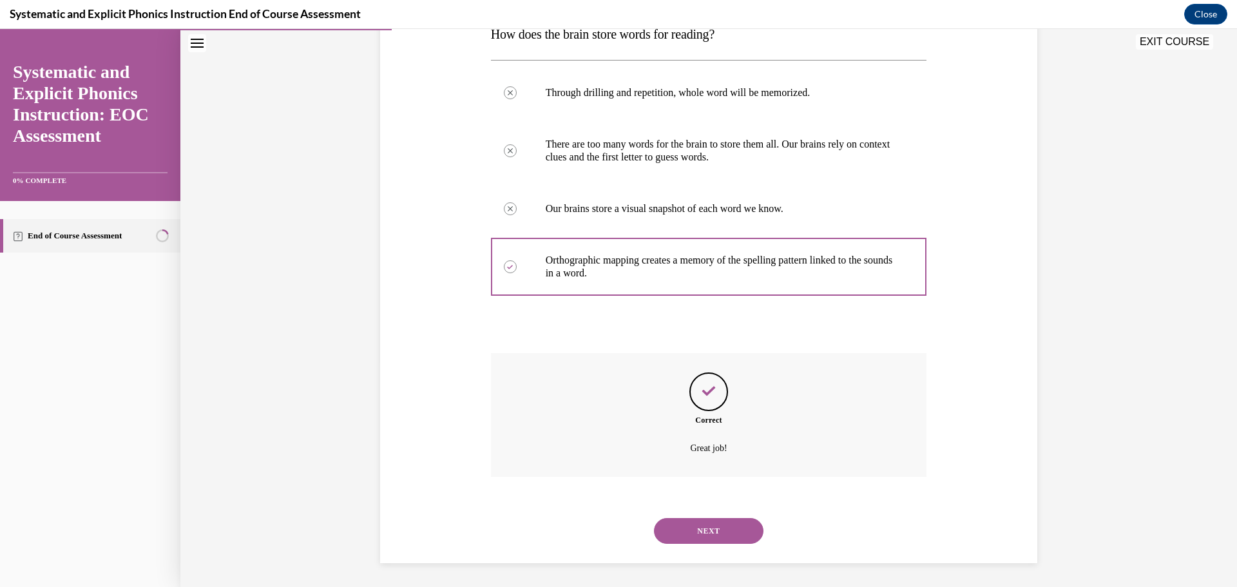
scroll to position [226, 0]
click at [705, 533] on button "NEXT" at bounding box center [708, 529] width 109 height 26
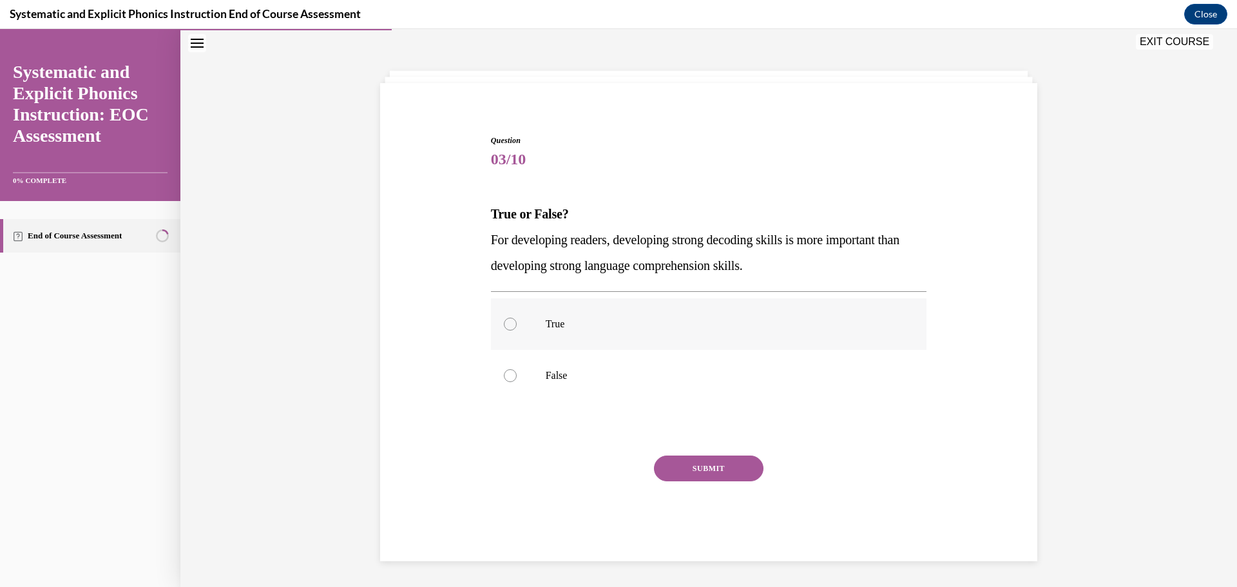
click at [758, 334] on div at bounding box center [709, 324] width 436 height 52
click at [710, 386] on div at bounding box center [709, 376] width 436 height 52
click at [729, 467] on button "SUBMIT" at bounding box center [708, 468] width 109 height 26
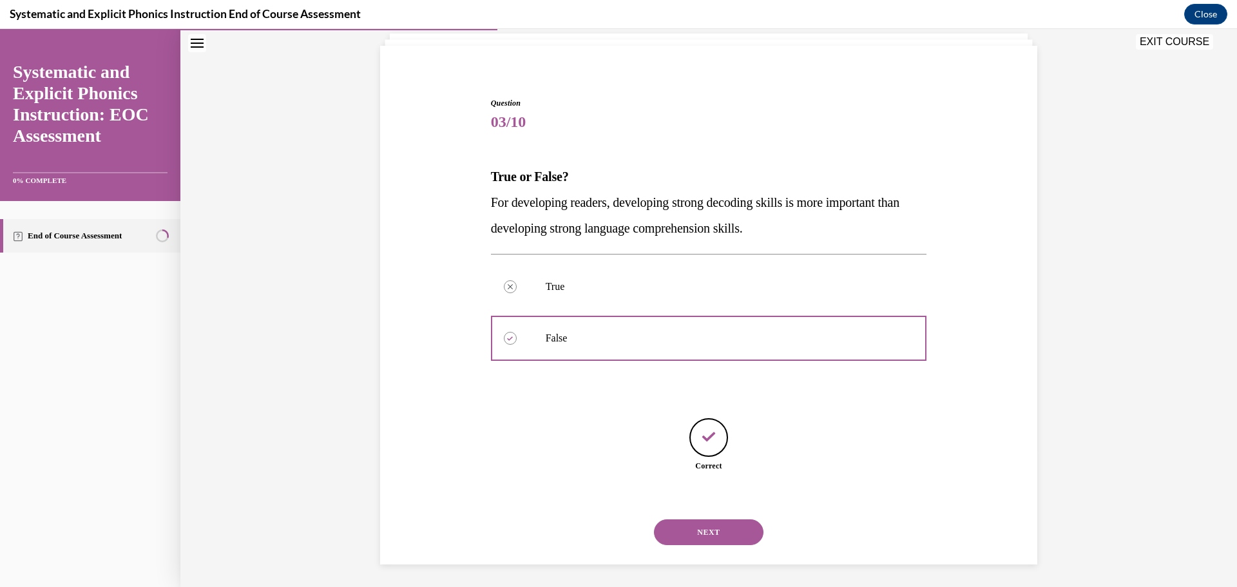
scroll to position [85, 0]
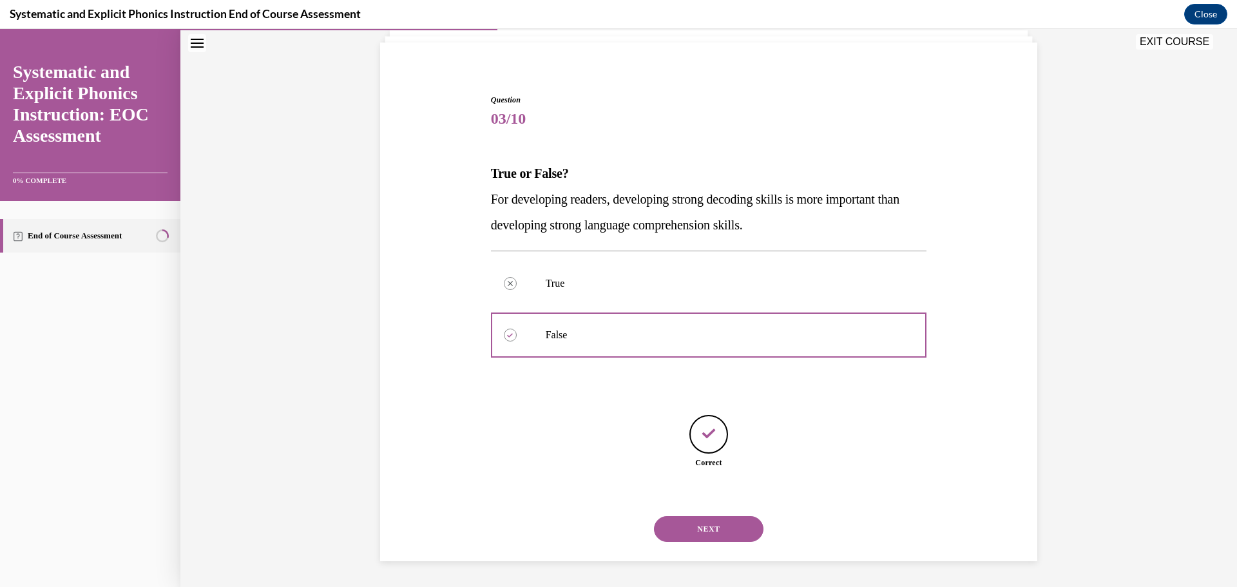
click at [708, 536] on button "NEXT" at bounding box center [708, 529] width 109 height 26
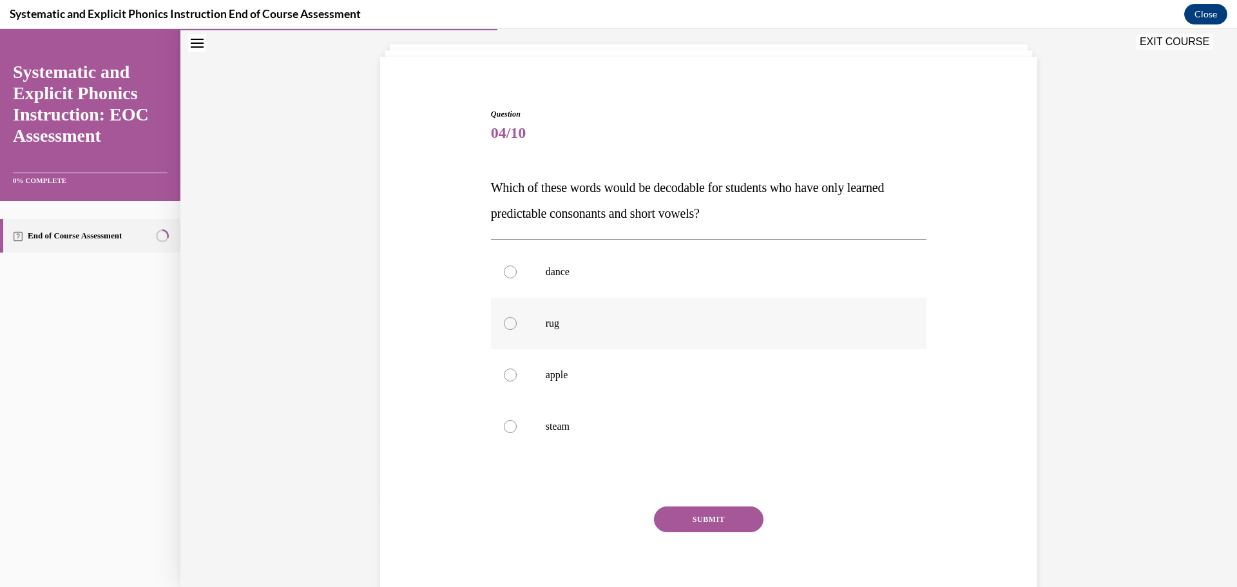
scroll to position [71, 0]
click at [604, 336] on div at bounding box center [709, 323] width 436 height 52
click at [697, 511] on button "SUBMIT" at bounding box center [708, 519] width 109 height 26
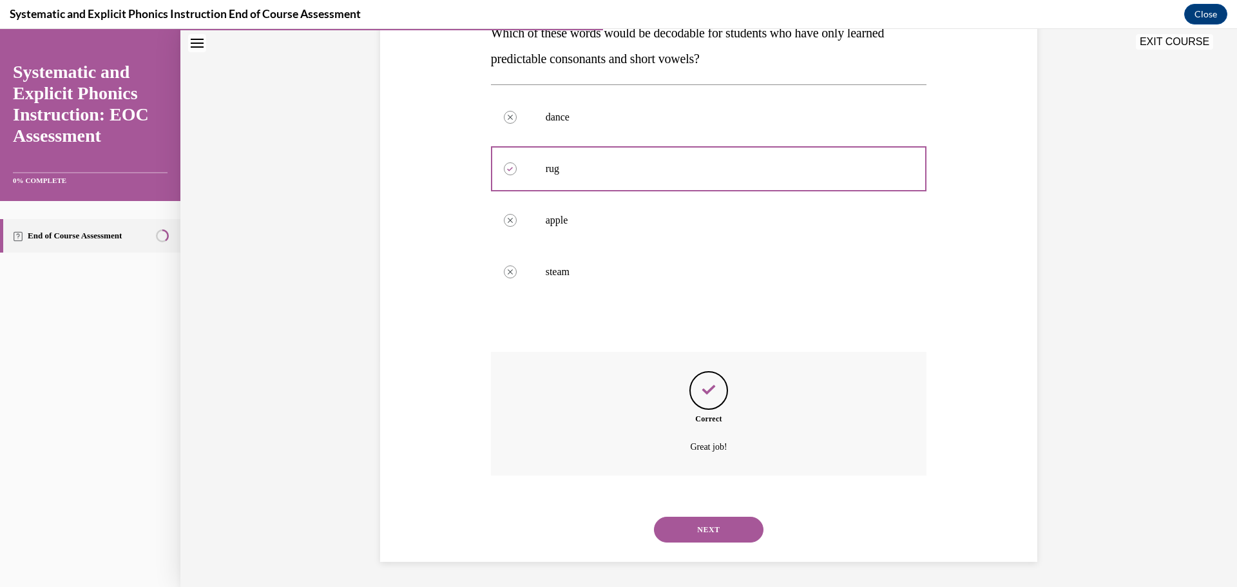
scroll to position [226, 0]
click at [724, 534] on button "NEXT" at bounding box center [708, 529] width 109 height 26
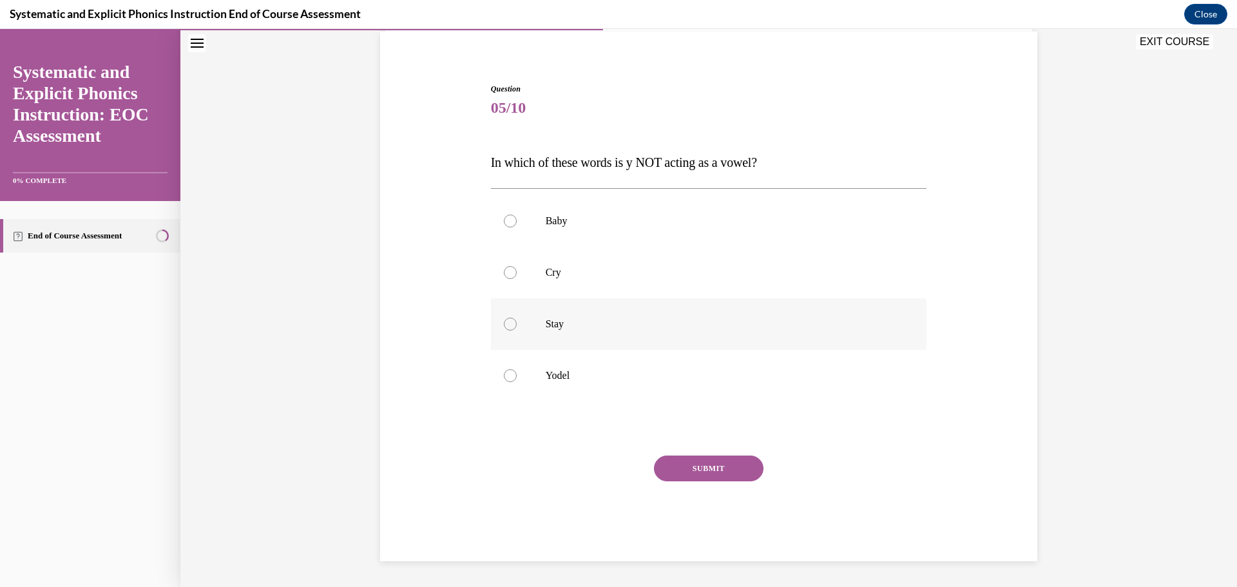
click at [607, 329] on p "Stay" at bounding box center [720, 324] width 349 height 13
click at [695, 462] on button "SUBMIT" at bounding box center [708, 468] width 109 height 26
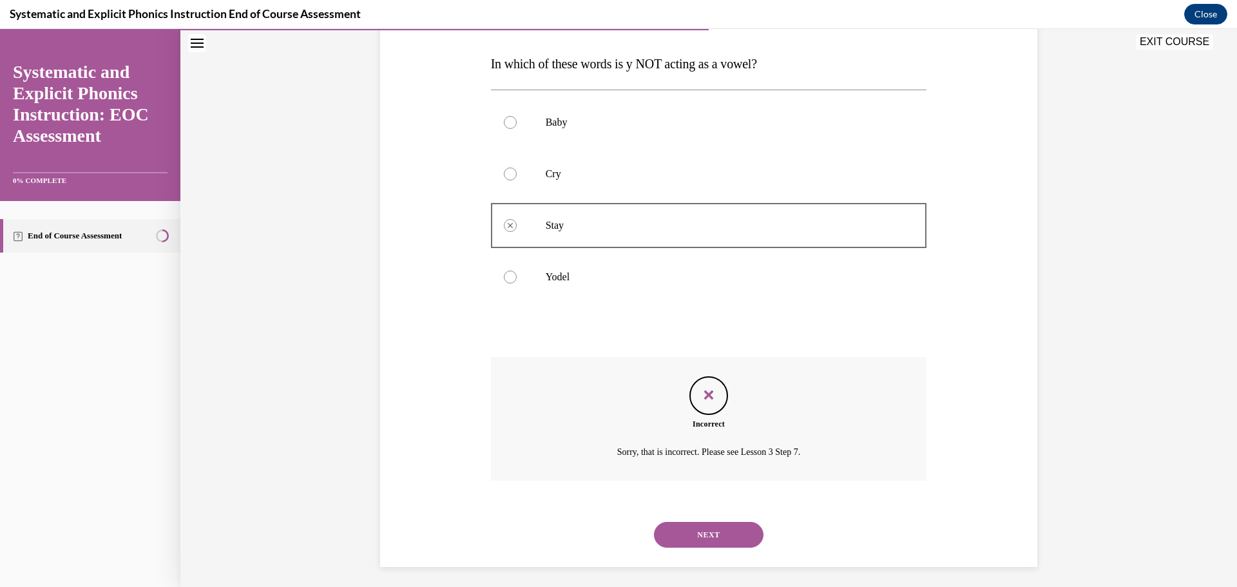
scroll to position [200, 0]
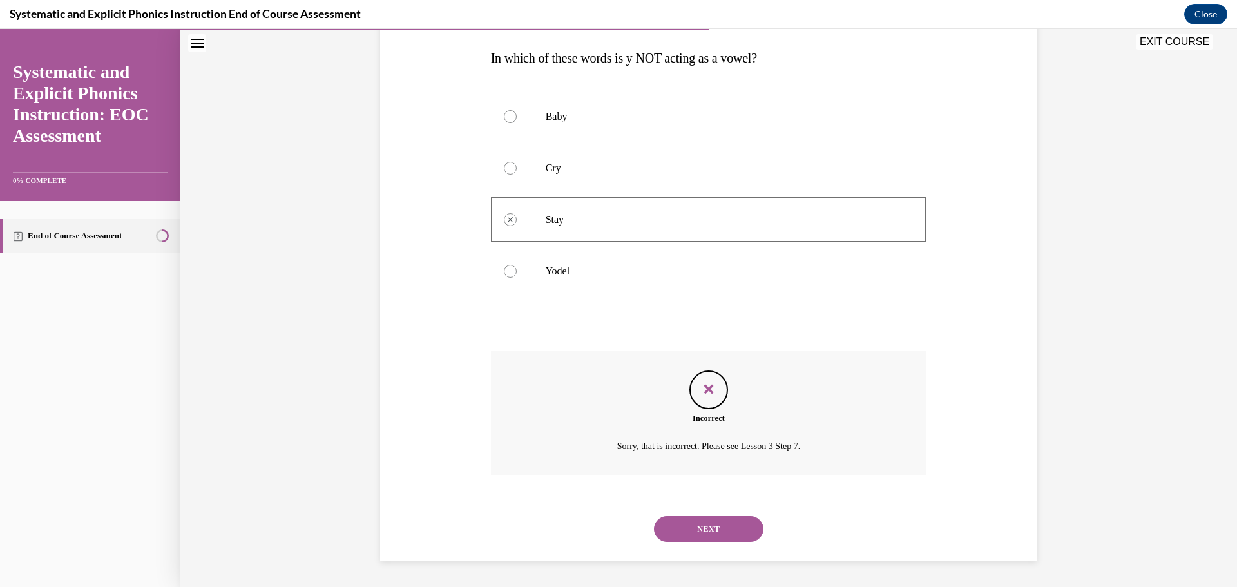
click at [724, 520] on button "NEXT" at bounding box center [708, 529] width 109 height 26
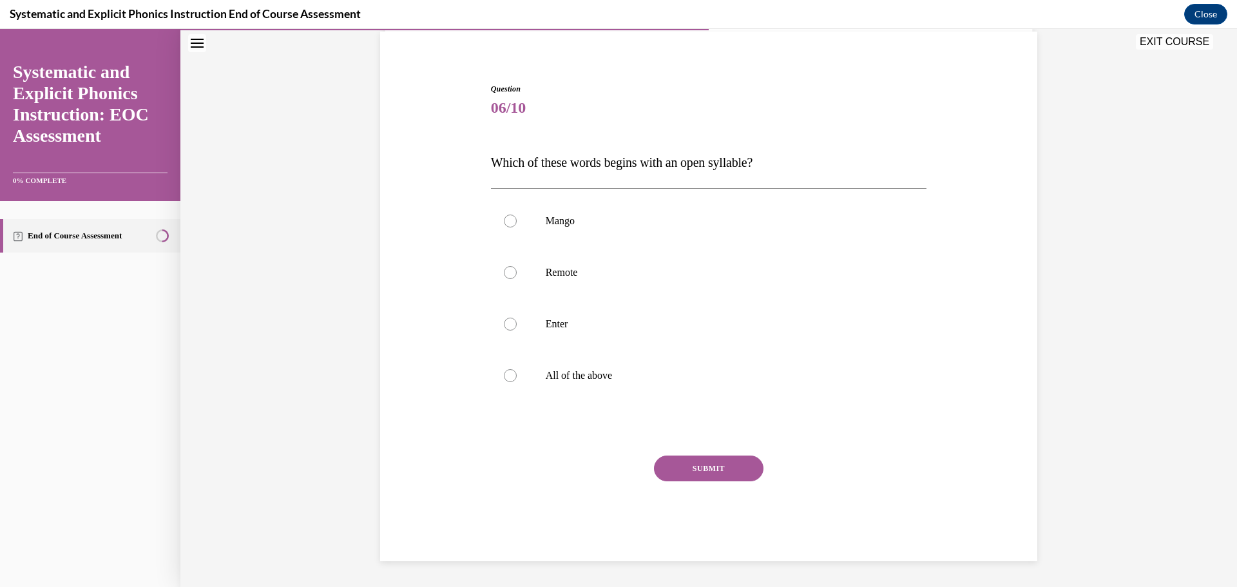
scroll to position [96, 0]
click at [648, 226] on p "Mango" at bounding box center [720, 220] width 349 height 13
click at [707, 469] on button "SUBMIT" at bounding box center [708, 468] width 109 height 26
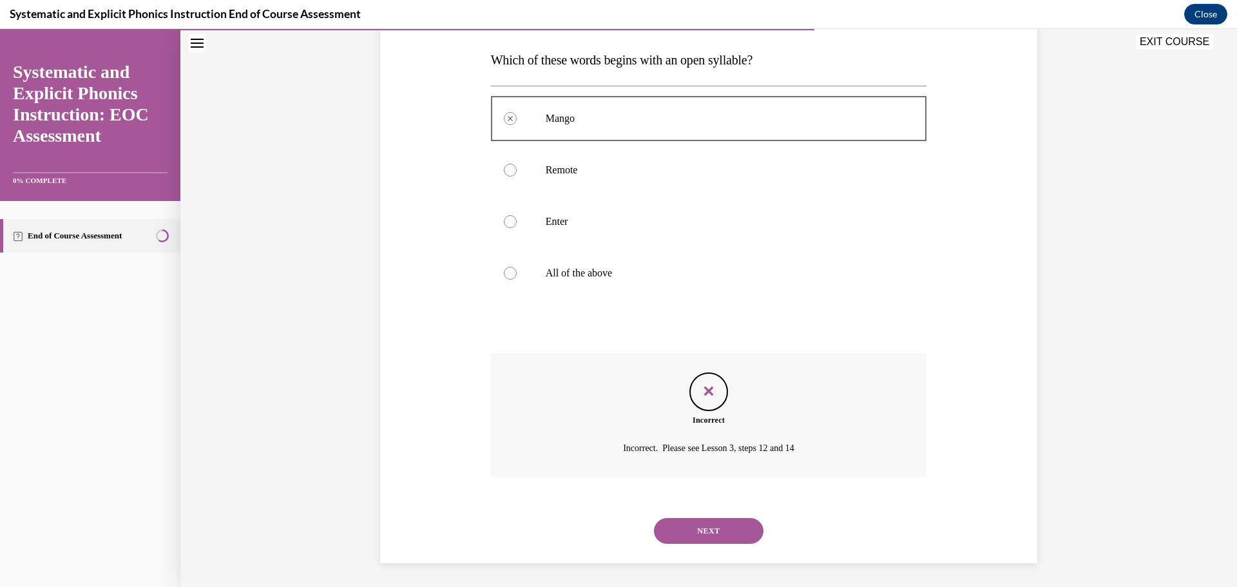
scroll to position [200, 0]
click at [725, 523] on button "NEXT" at bounding box center [708, 529] width 109 height 26
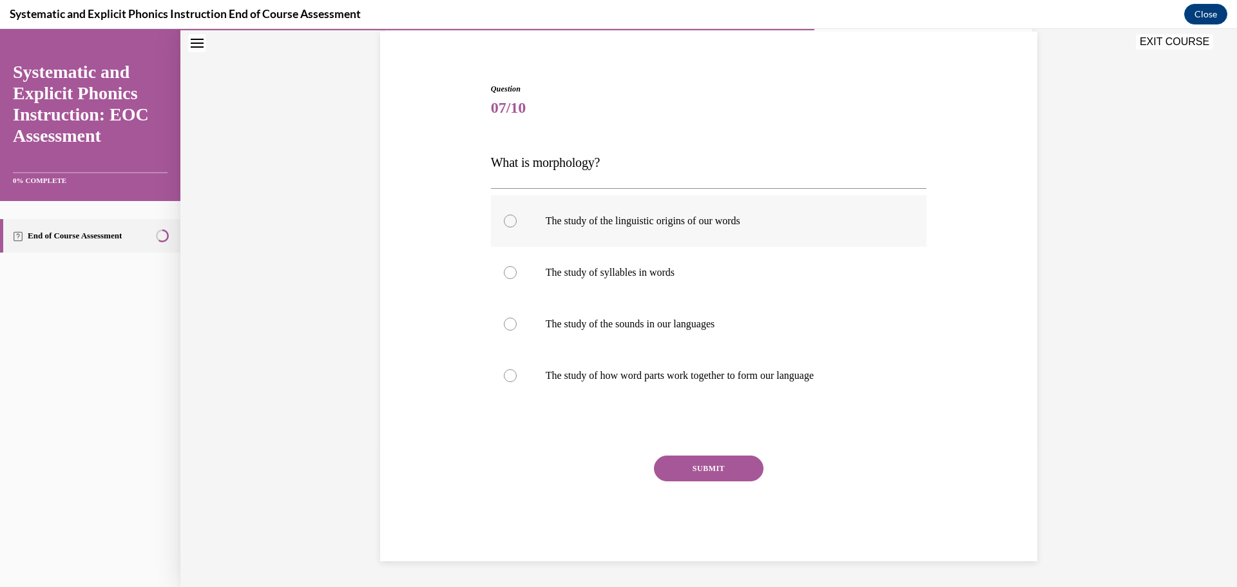
click at [622, 223] on p "The study of the linguistic origins of our words" at bounding box center [720, 220] width 349 height 13
click at [660, 376] on p "The study of how word parts work together to form our language" at bounding box center [720, 375] width 349 height 13
click at [722, 461] on button "SUBMIT" at bounding box center [708, 468] width 109 height 26
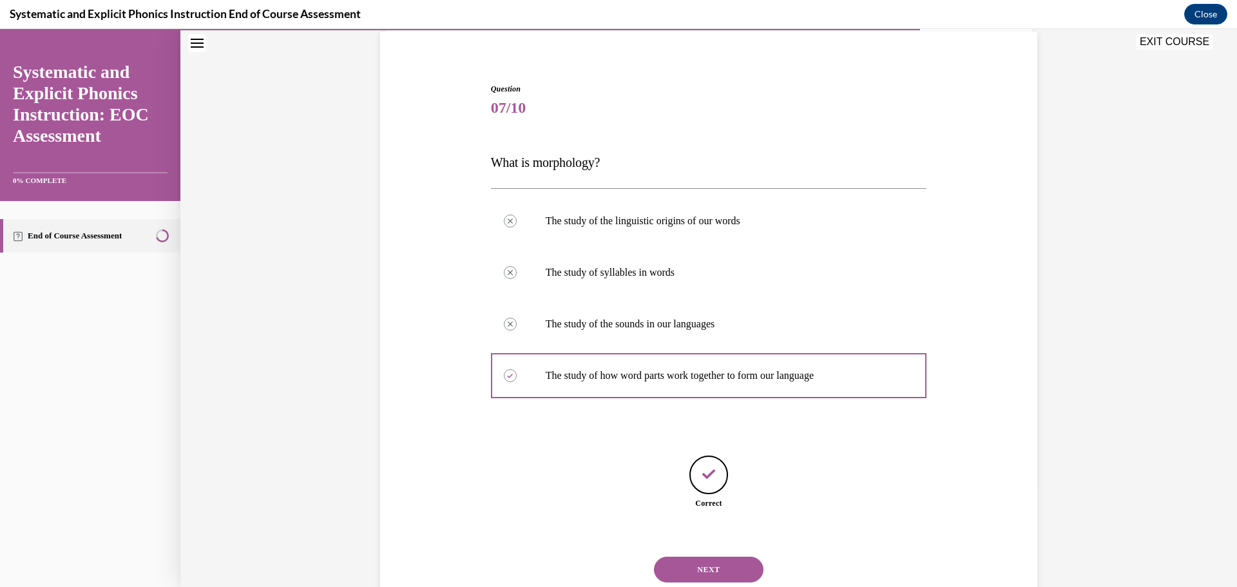
scroll to position [137, 0]
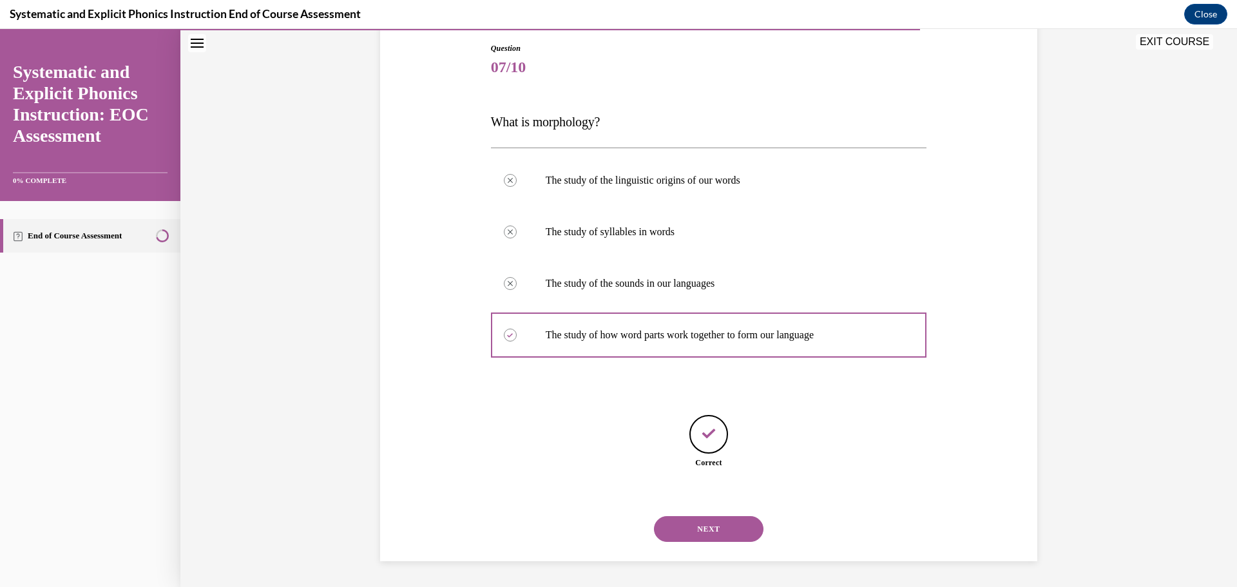
click at [700, 528] on button "NEXT" at bounding box center [708, 529] width 109 height 26
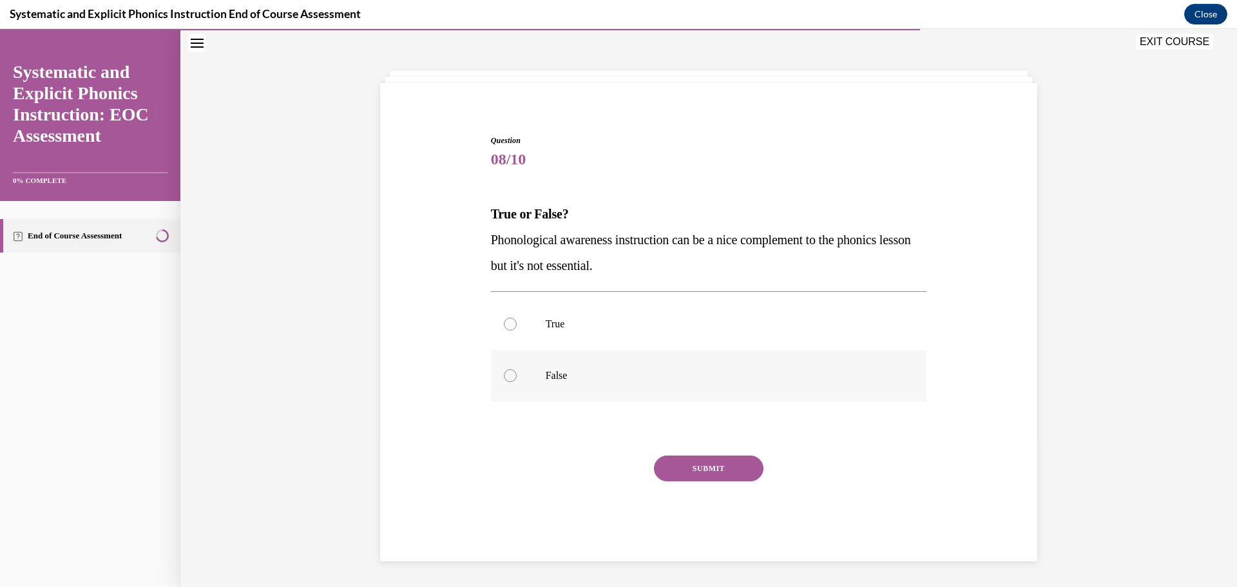
click at [662, 383] on div at bounding box center [709, 376] width 436 height 52
click at [721, 472] on button "SUBMIT" at bounding box center [708, 468] width 109 height 26
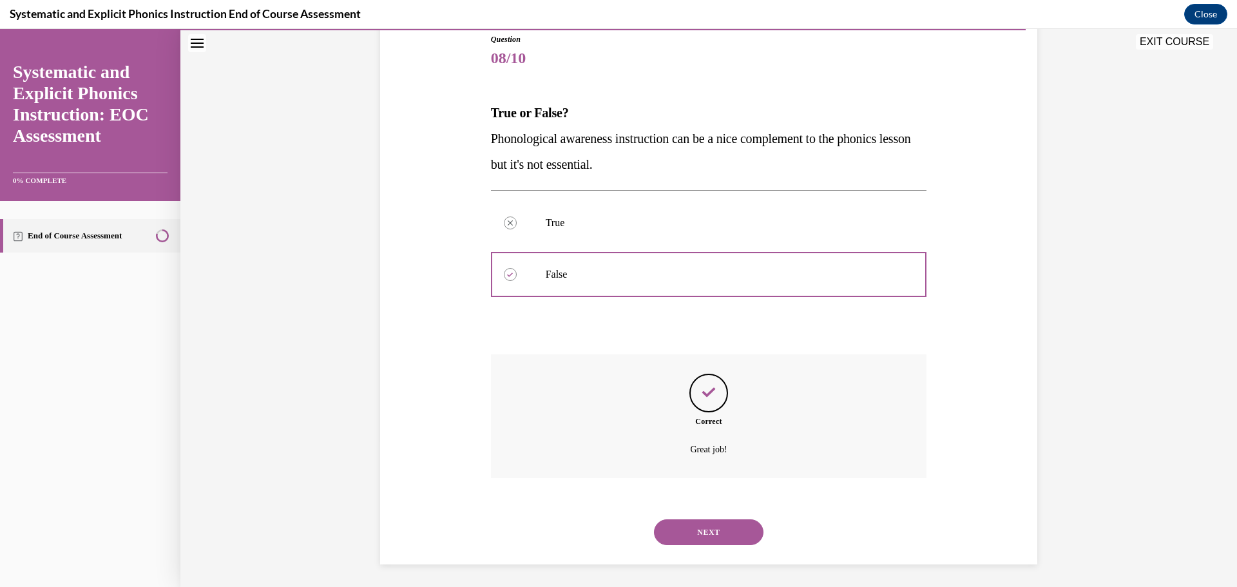
scroll to position [149, 0]
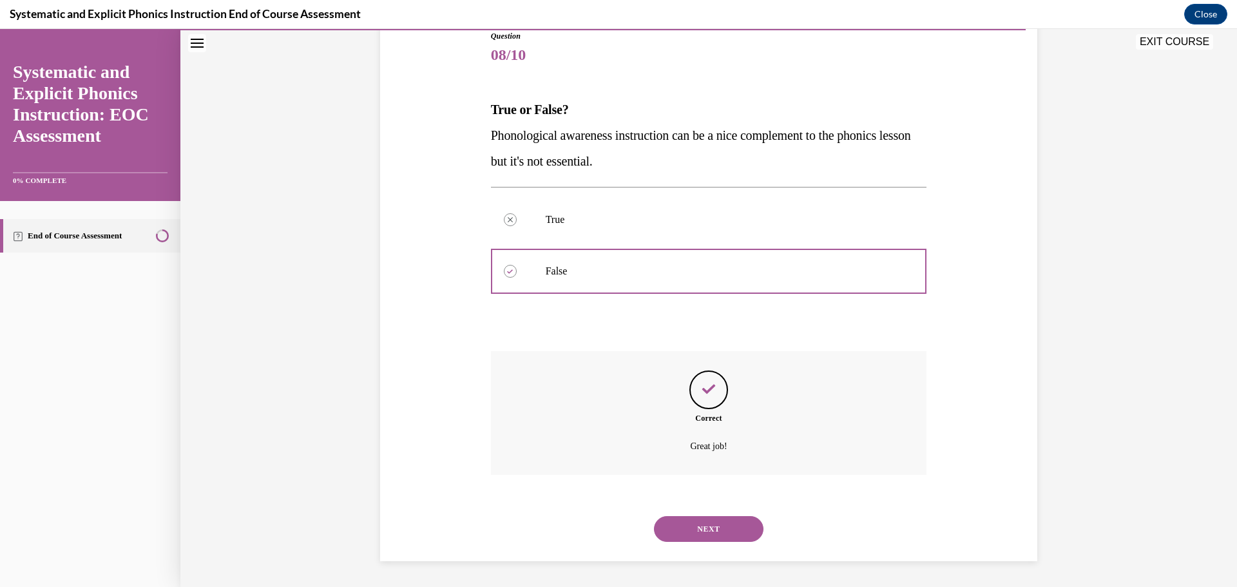
click at [699, 531] on button "NEXT" at bounding box center [708, 529] width 109 height 26
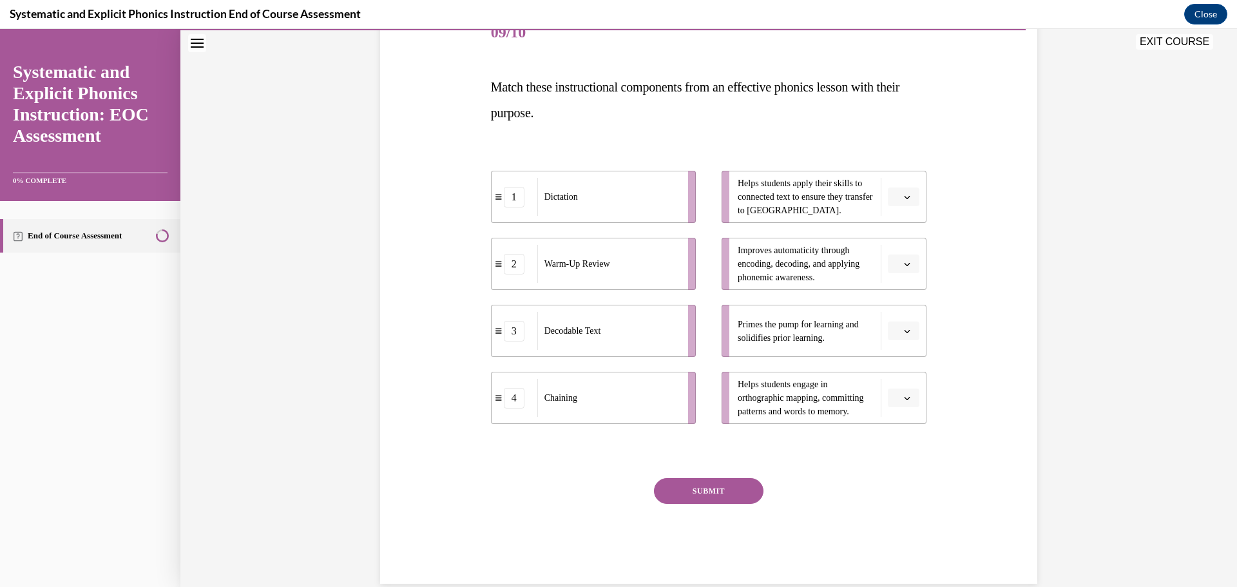
scroll to position [194, 0]
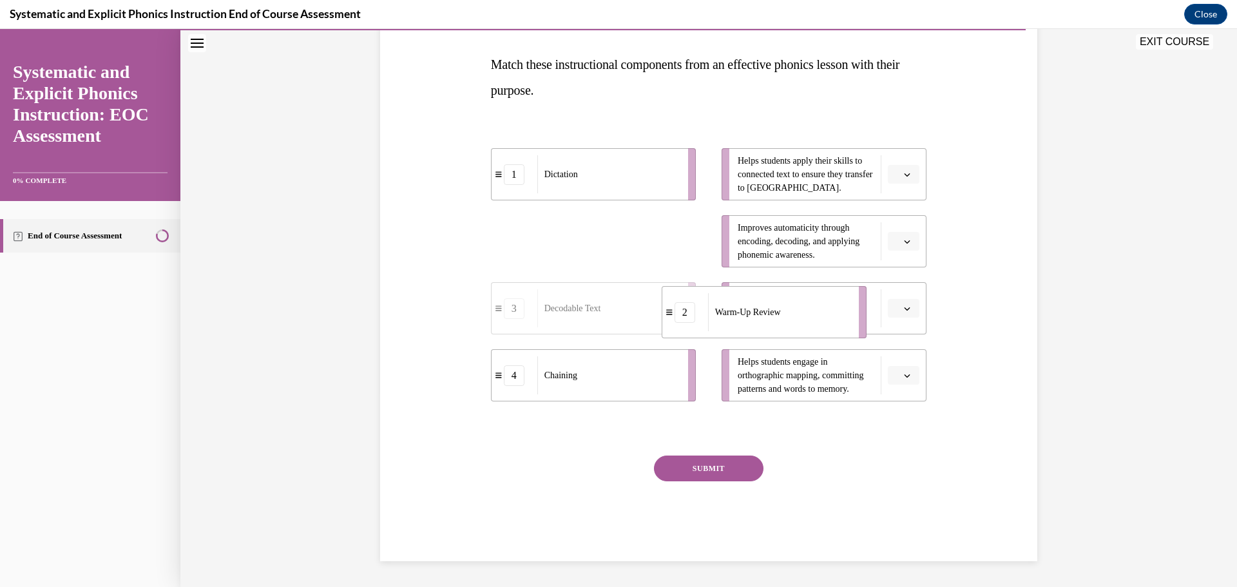
drag, startPoint x: 645, startPoint y: 271, endPoint x: 772, endPoint y: 310, distance: 132.0
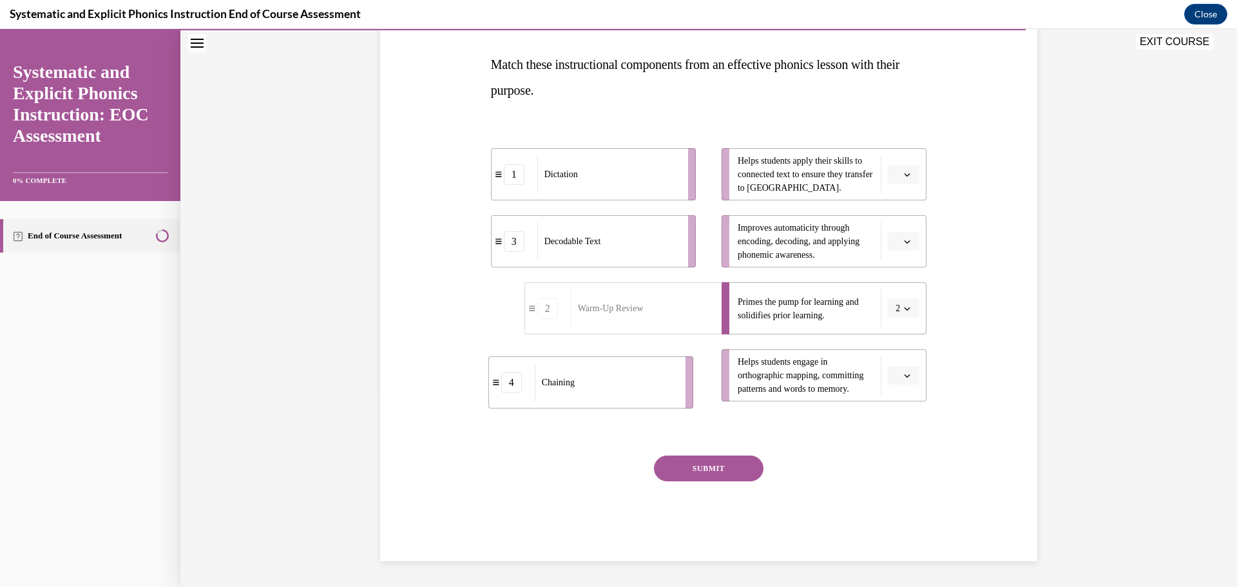
drag, startPoint x: 627, startPoint y: 365, endPoint x: 618, endPoint y: 395, distance: 31.0
click at [618, 395] on div "Chaining" at bounding box center [606, 382] width 142 height 38
drag, startPoint x: 620, startPoint y: 389, endPoint x: 745, endPoint y: 242, distance: 192.9
click at [745, 242] on div "Chaining" at bounding box center [732, 228] width 142 height 38
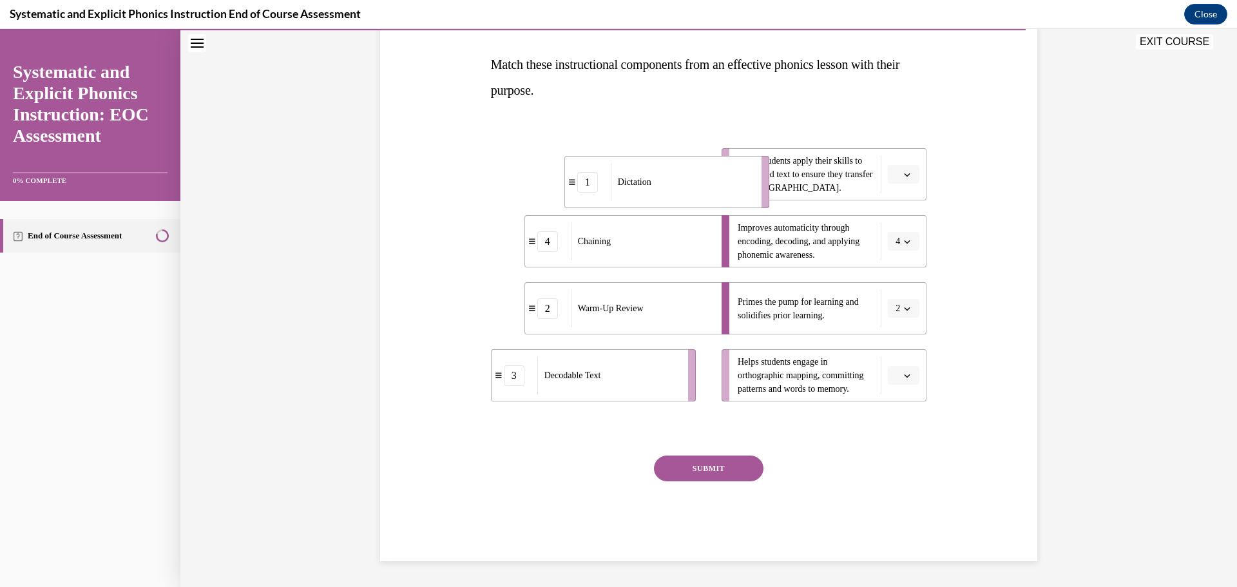
drag, startPoint x: 634, startPoint y: 195, endPoint x: 729, endPoint y: 200, distance: 94.8
click at [726, 200] on li "1 Dictation" at bounding box center [666, 182] width 205 height 52
drag, startPoint x: 670, startPoint y: 384, endPoint x: 705, endPoint y: 370, distance: 37.6
click at [712, 372] on div "Decodable Text" at bounding box center [643, 376] width 142 height 38
click at [904, 171] on span "button" at bounding box center [906, 174] width 9 height 9
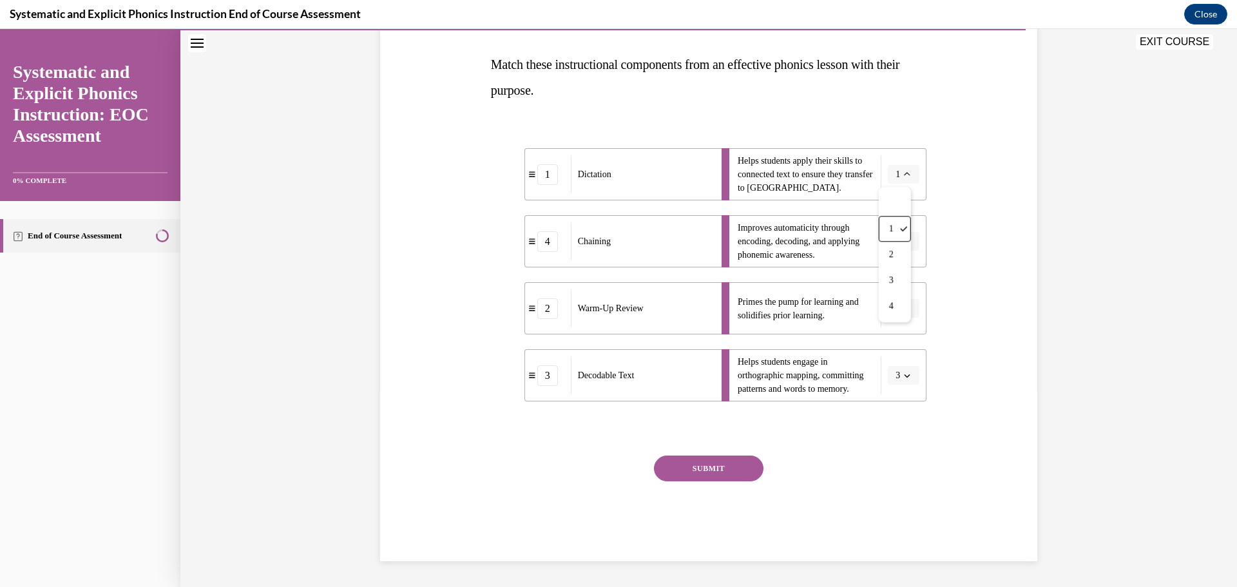
click at [904, 173] on icon "button" at bounding box center [907, 174] width 6 height 7
drag, startPoint x: 626, startPoint y: 379, endPoint x: 747, endPoint y: 174, distance: 238.5
click at [747, 170] on div "Decodable Text" at bounding box center [768, 184] width 142 height 38
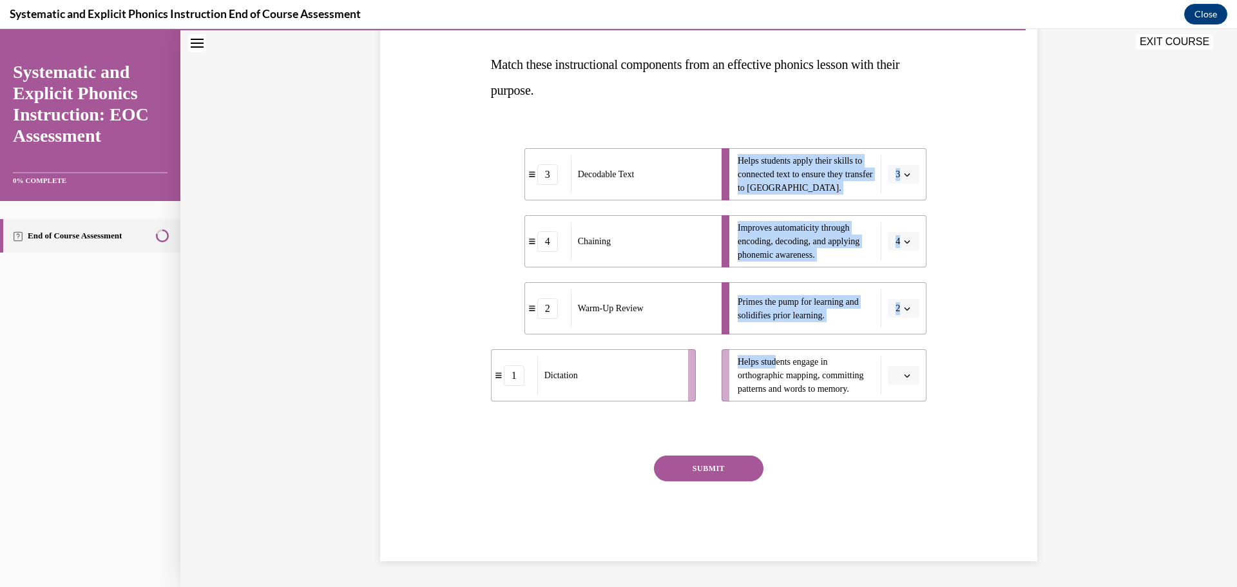
drag, startPoint x: 620, startPoint y: 395, endPoint x: 775, endPoint y: 360, distance: 158.4
click at [774, 360] on div "3 Decodable Text 4 Chaining 2 Warm-Up Review 1 Dictation Helps students apply t…" at bounding box center [709, 262] width 436 height 292
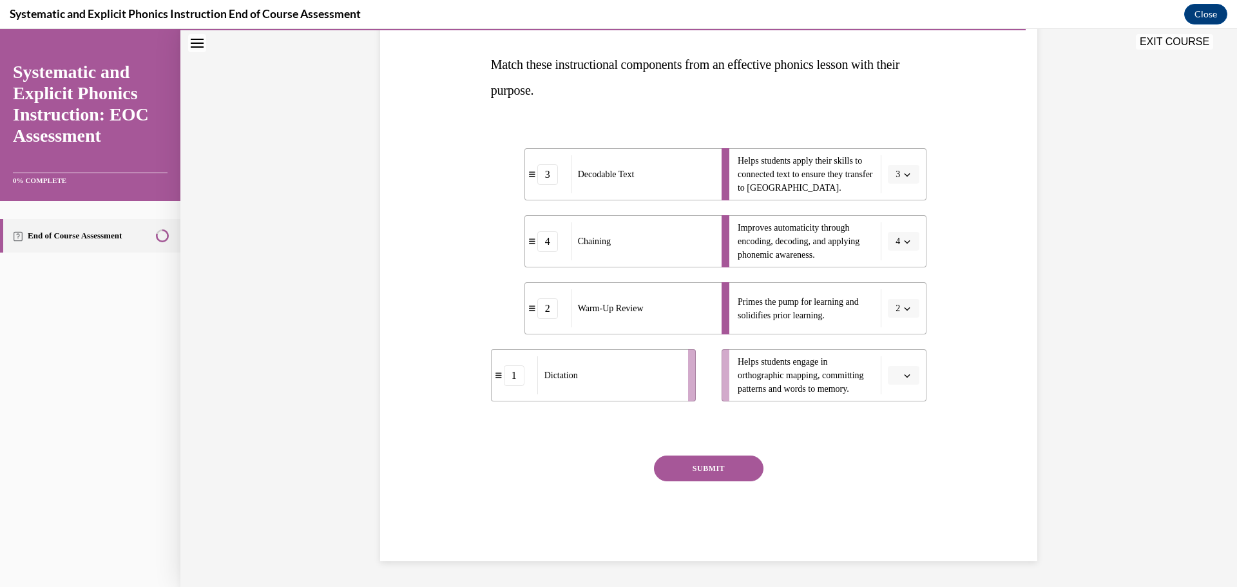
drag, startPoint x: 536, startPoint y: 448, endPoint x: 554, endPoint y: 441, distance: 18.8
click at [537, 447] on div "Question 09/10 Match these instructional components from an effective phonics l…" at bounding box center [709, 273] width 436 height 576
drag, startPoint x: 578, startPoint y: 392, endPoint x: 764, endPoint y: 375, distance: 186.9
click at [679, 375] on div "Dictation" at bounding box center [608, 375] width 142 height 38
click at [701, 466] on button "SUBMIT" at bounding box center [708, 468] width 109 height 26
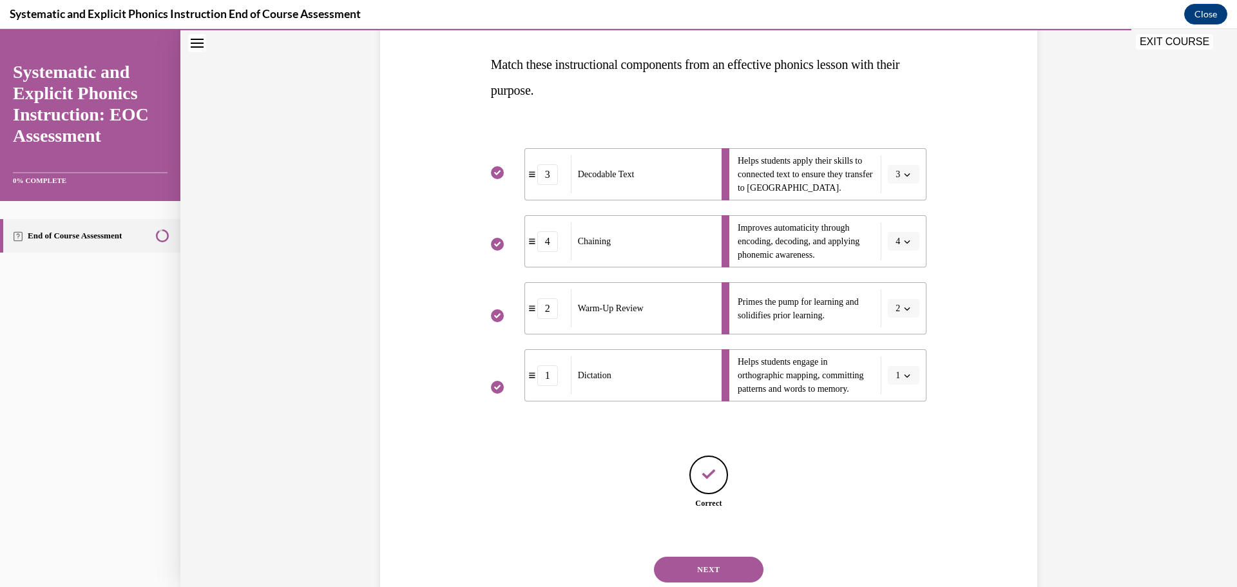
scroll to position [234, 0]
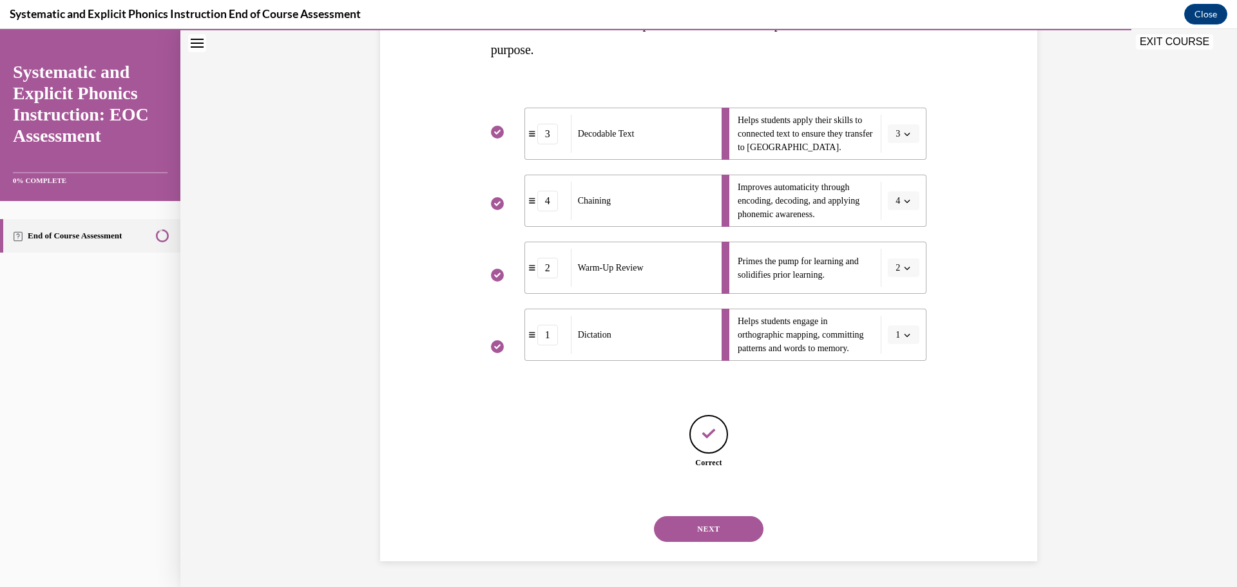
click at [691, 527] on button "NEXT" at bounding box center [708, 529] width 109 height 26
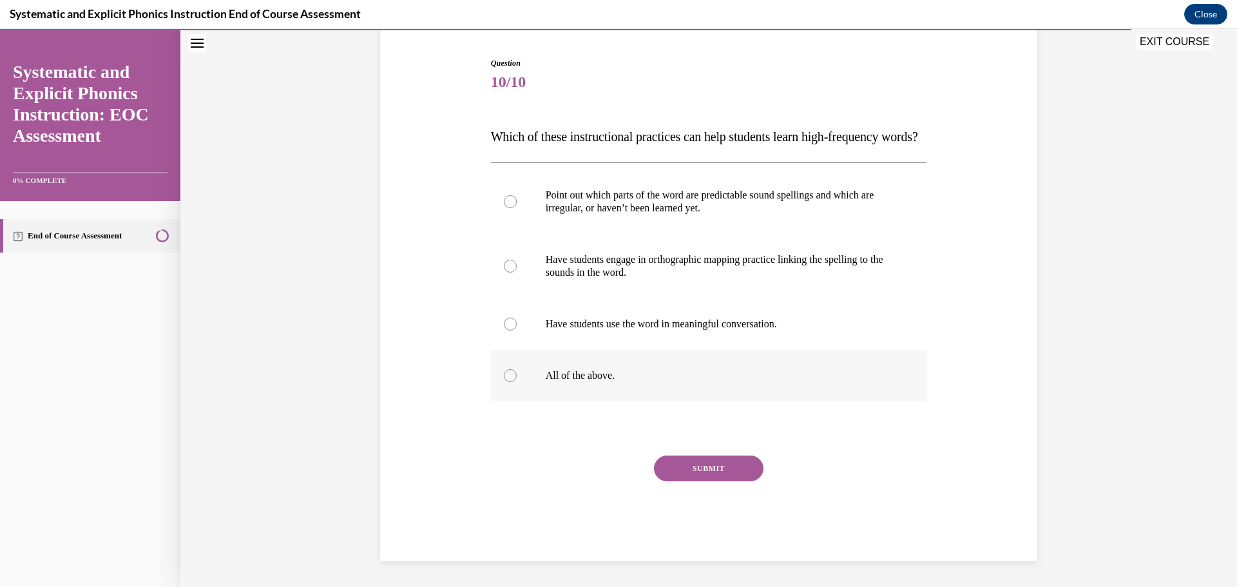
click at [560, 381] on p "All of the above." at bounding box center [720, 375] width 349 height 13
click at [707, 469] on button "SUBMIT" at bounding box center [708, 468] width 109 height 26
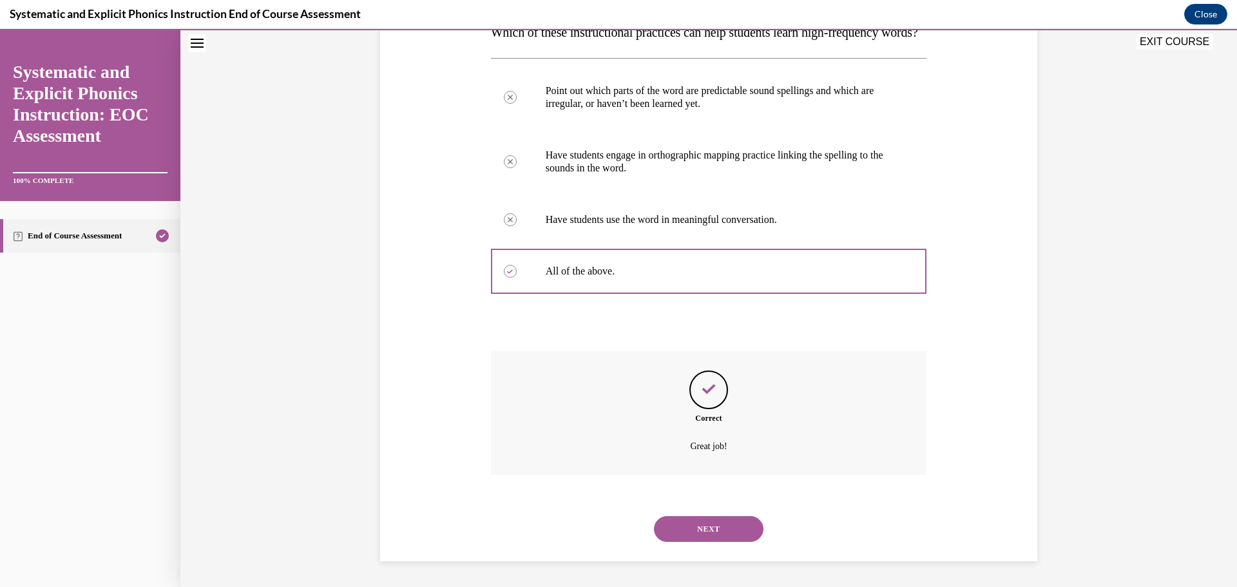
scroll to position [252, 0]
click at [712, 527] on button "NEXT" at bounding box center [708, 529] width 109 height 26
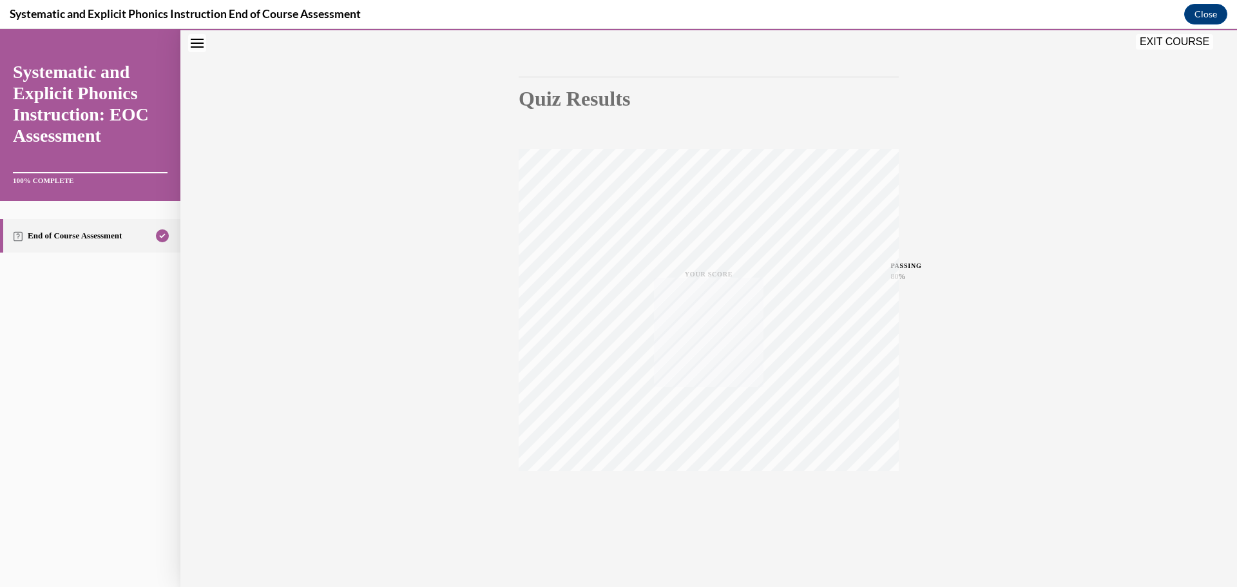
scroll to position [102, 0]
click at [1188, 39] on button "EXIT COURSE" at bounding box center [1173, 41] width 77 height 15
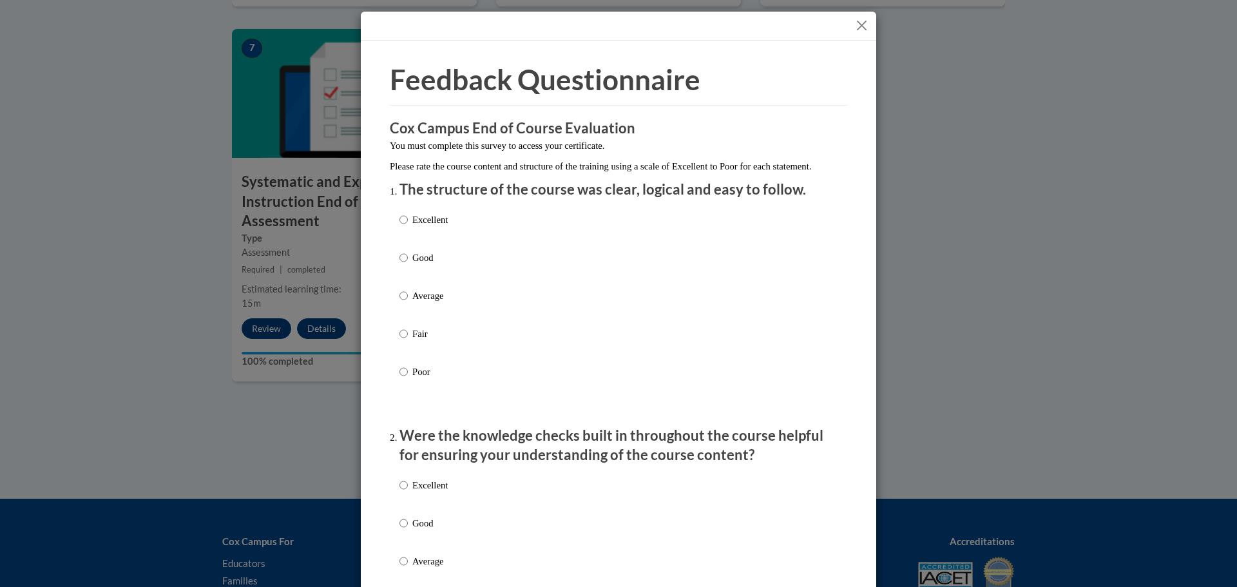
click at [425, 241] on label "Excellent" at bounding box center [423, 230] width 48 height 35
click at [408, 227] on input "Excellent" at bounding box center [403, 220] width 8 height 14
radio input "true"
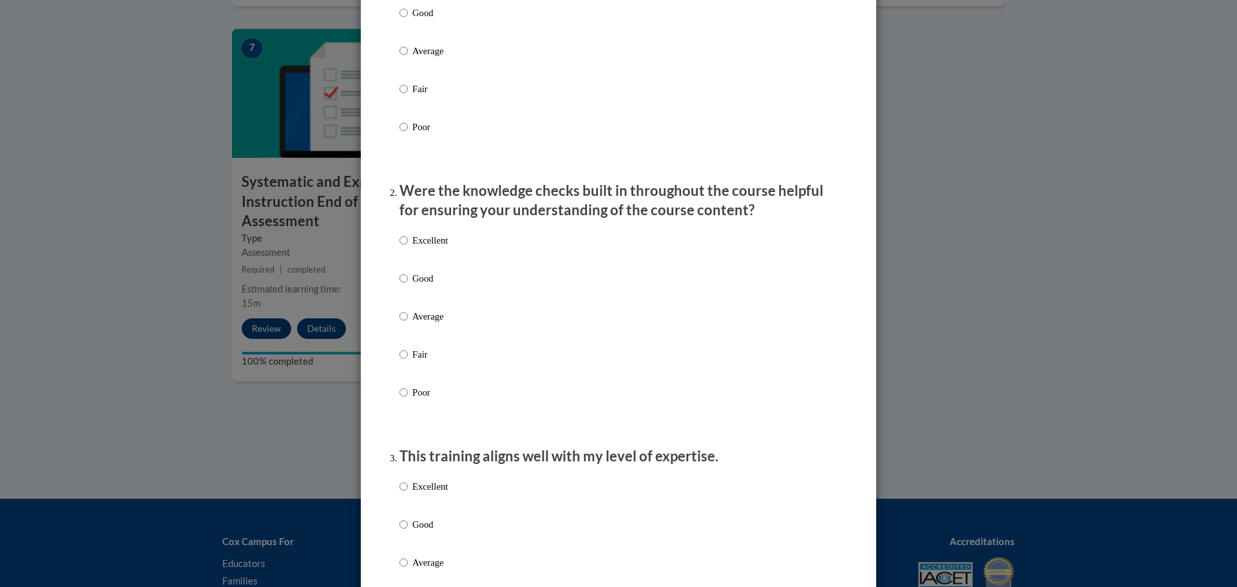
scroll to position [258, 0]
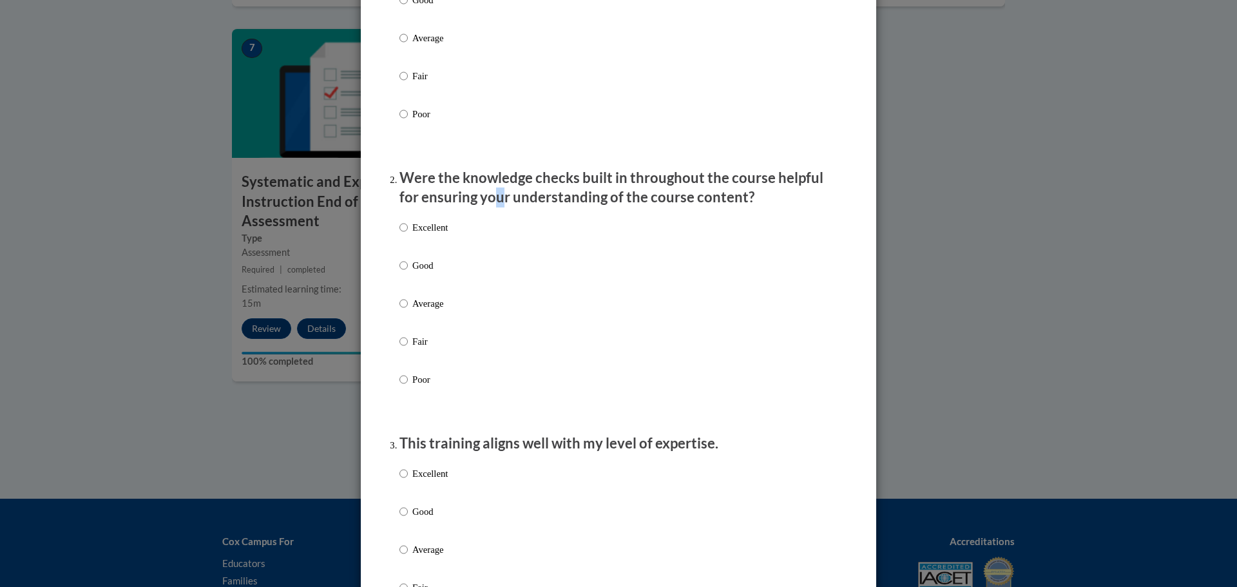
click at [468, 223] on li "Were the knowledge checks built in throughout the course helpful for ensuring y…" at bounding box center [618, 296] width 438 height 256
click at [459, 244] on div "Excellent Good Average Fair Poor" at bounding box center [618, 319] width 438 height 210
drag, startPoint x: 419, startPoint y: 244, endPoint x: 393, endPoint y: 247, distance: 26.5
click at [417, 234] on p "Excellent" at bounding box center [429, 227] width 35 height 14
click at [408, 234] on input "Excellent" at bounding box center [403, 227] width 8 height 14
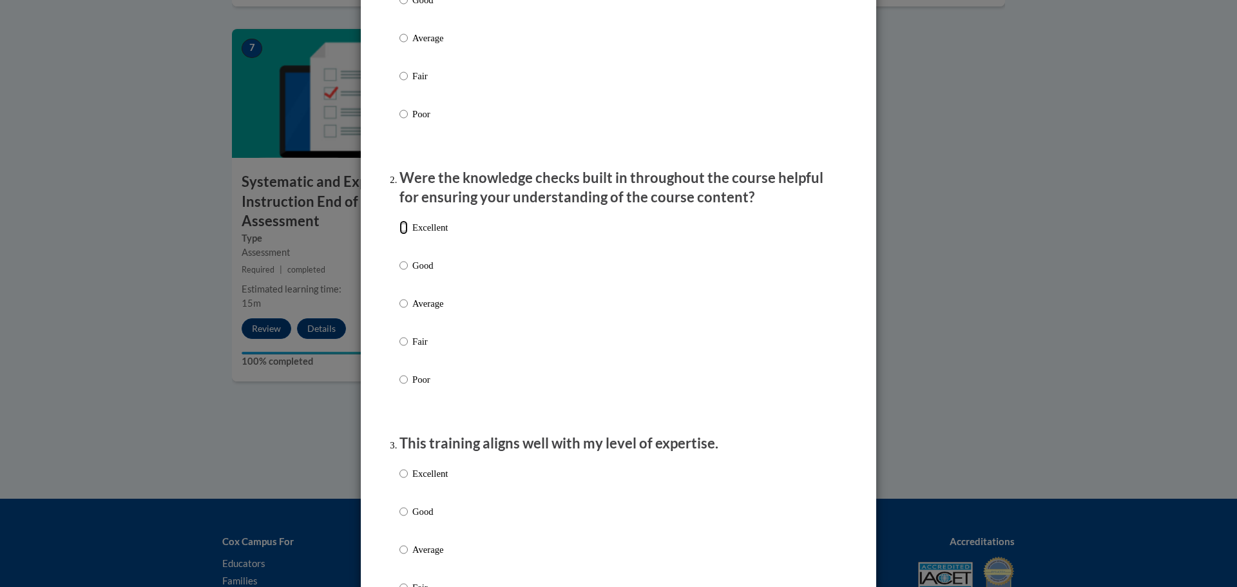
radio input "true"
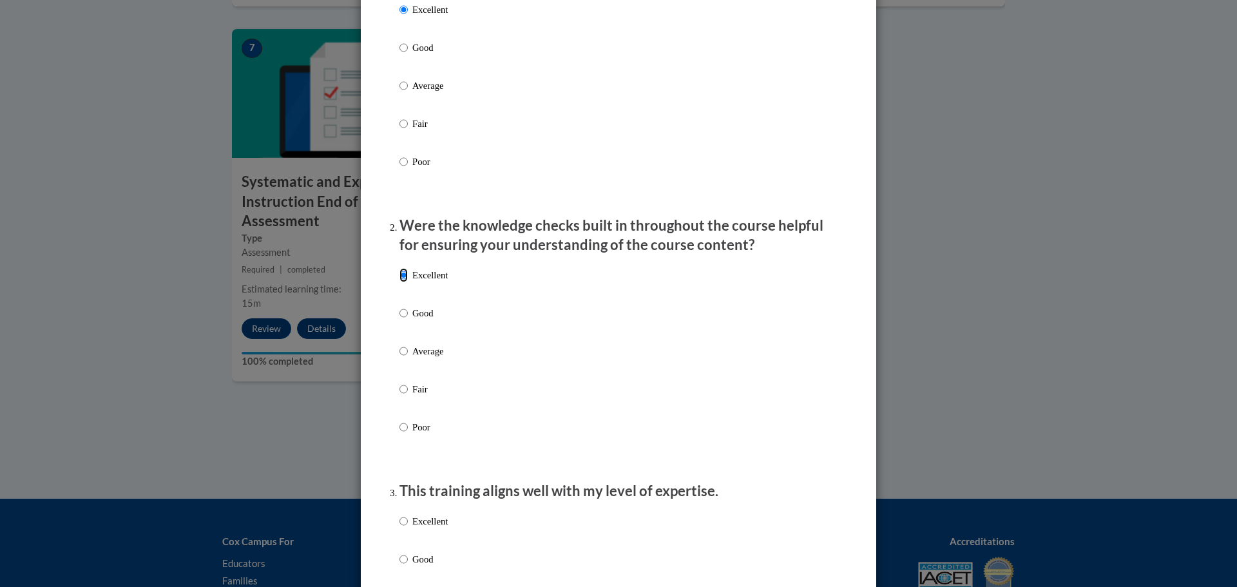
scroll to position [0, 0]
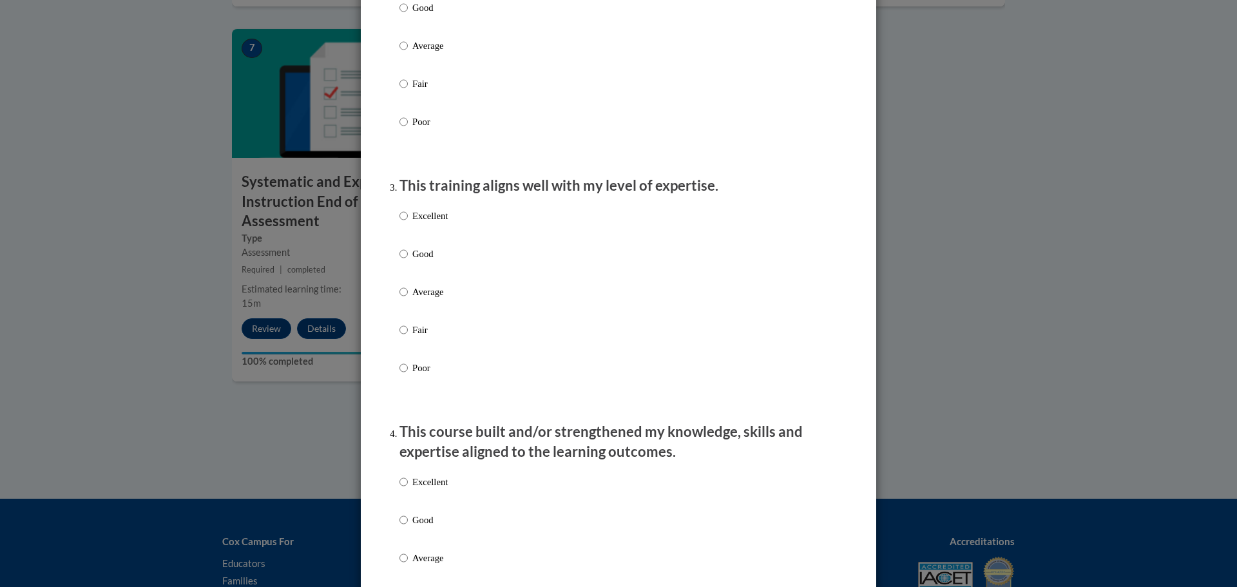
click at [426, 223] on p "Excellent" at bounding box center [429, 216] width 35 height 14
click at [408, 223] on input "Excellent" at bounding box center [403, 216] width 8 height 14
radio input "true"
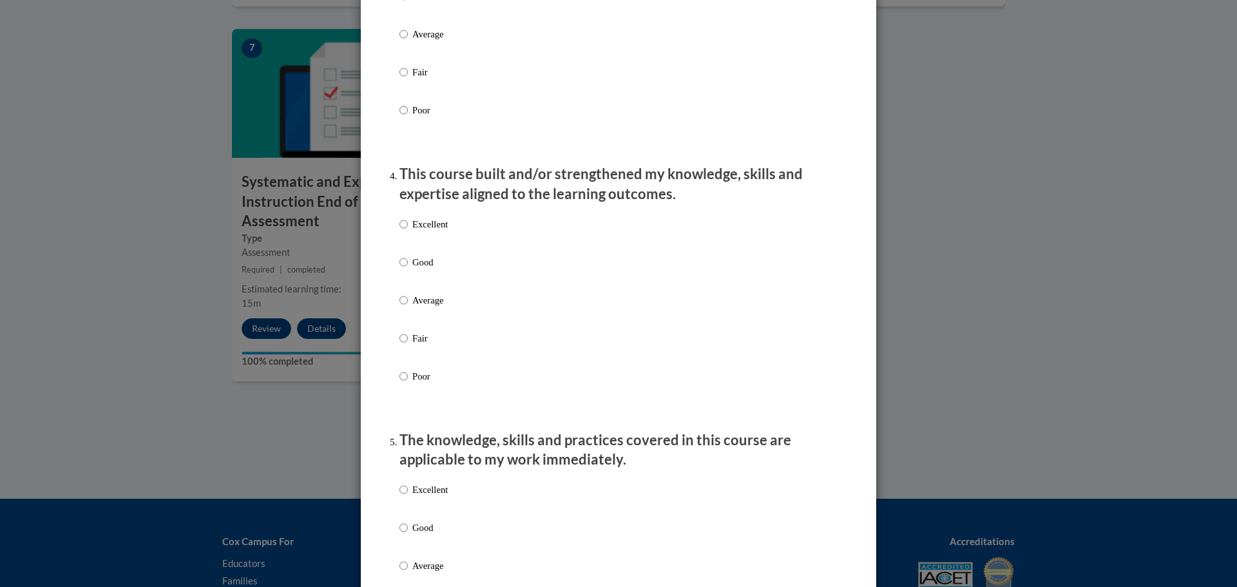
drag, startPoint x: 422, startPoint y: 230, endPoint x: 418, endPoint y: 243, distance: 13.4
click at [421, 231] on p "Excellent" at bounding box center [429, 224] width 35 height 14
click at [408, 231] on input "Excellent" at bounding box center [403, 224] width 8 height 14
radio input "true"
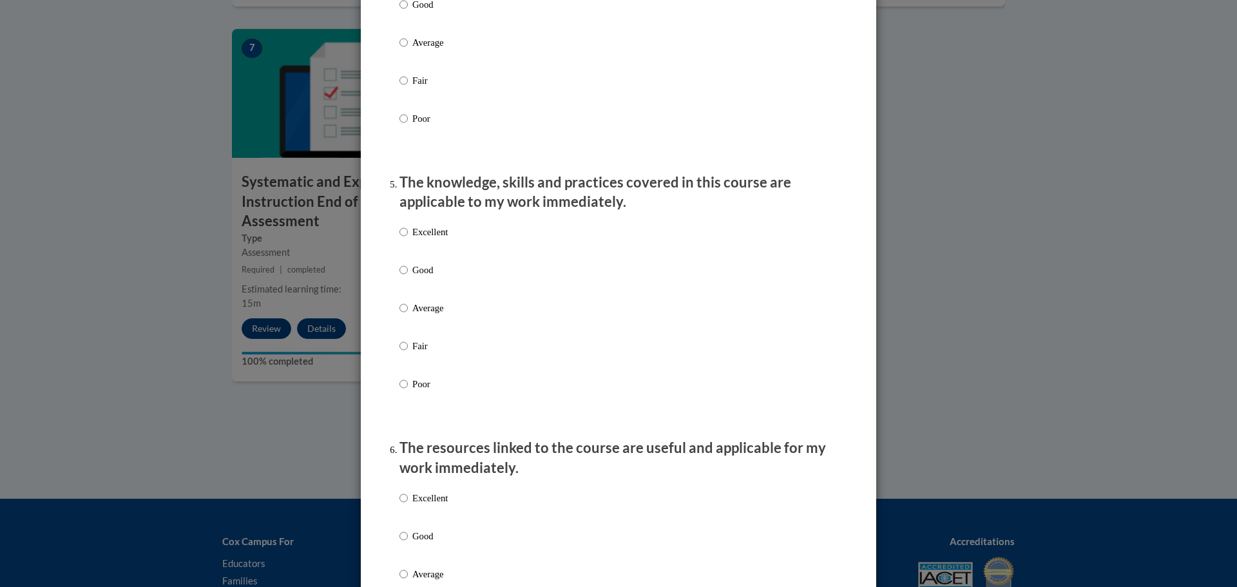
click at [426, 239] on p "Excellent" at bounding box center [429, 232] width 35 height 14
click at [408, 239] on input "Excellent" at bounding box center [403, 232] width 8 height 14
radio input "true"
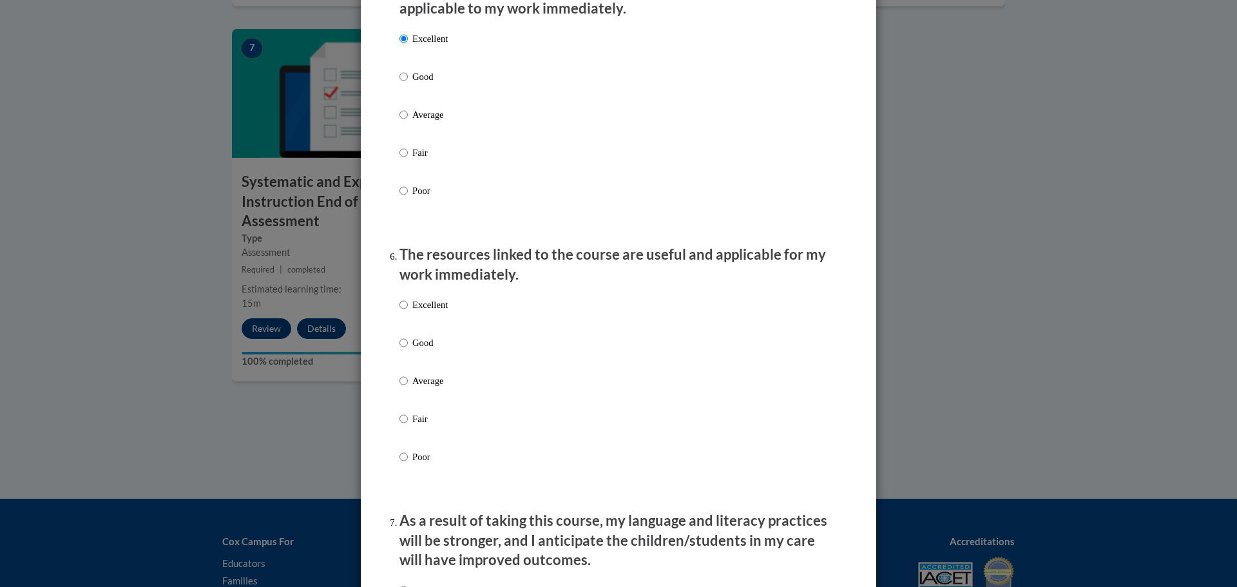
click at [435, 310] on p "Excellent" at bounding box center [429, 305] width 35 height 14
click at [408, 310] on input "Excellent" at bounding box center [403, 305] width 8 height 14
radio input "true"
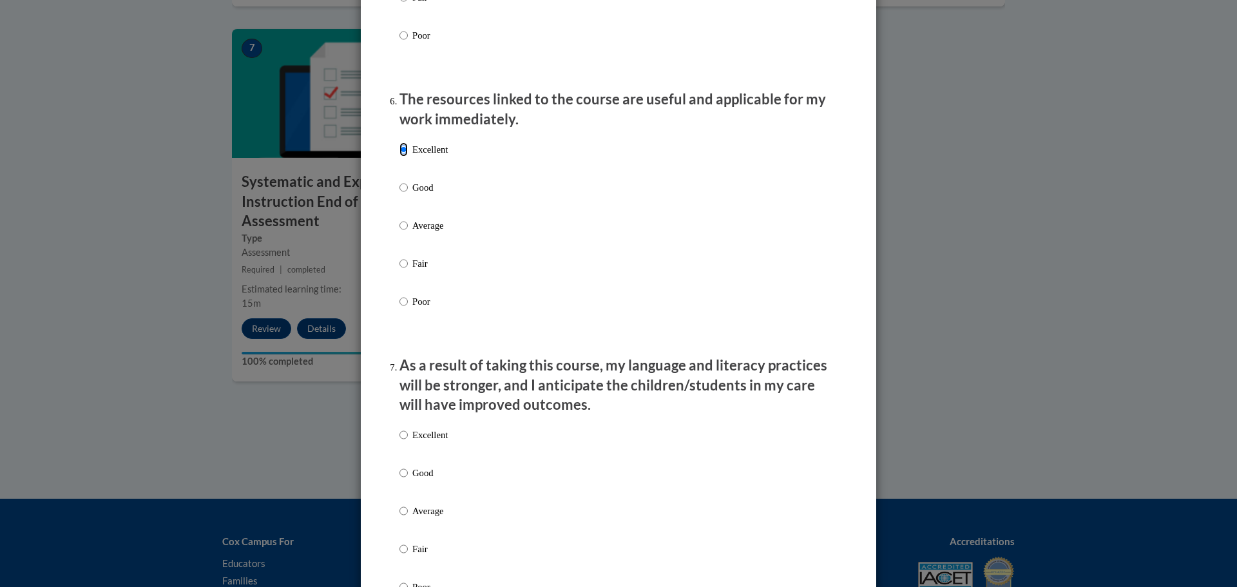
scroll to position [1546, 0]
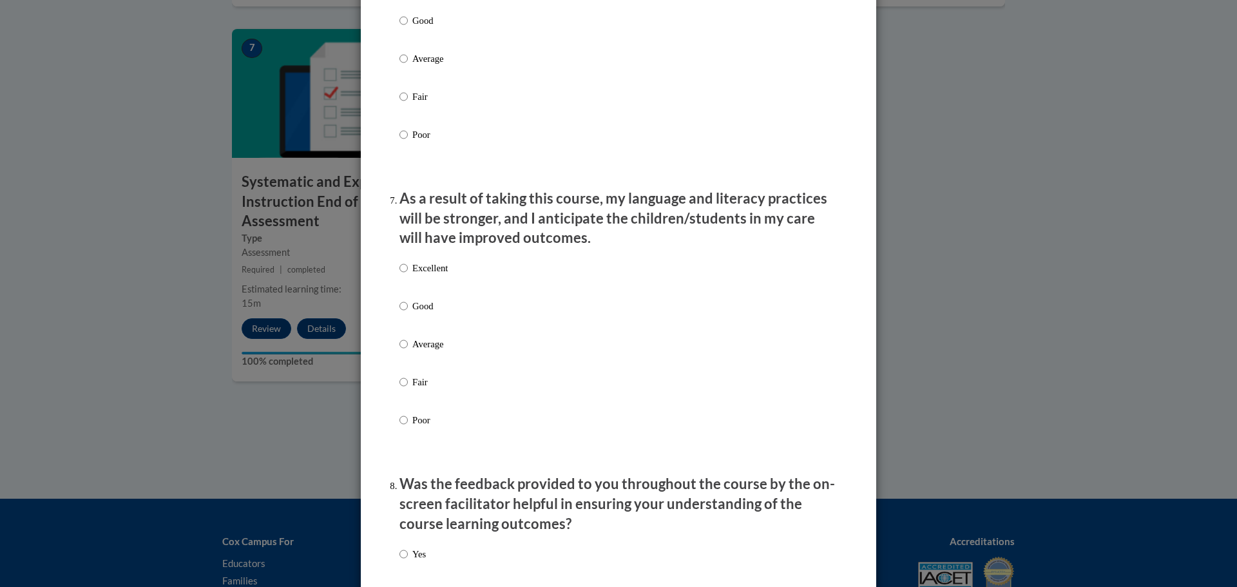
click at [434, 289] on label "Excellent" at bounding box center [423, 278] width 48 height 35
click at [408, 275] on input "Excellent" at bounding box center [403, 268] width 8 height 14
radio input "true"
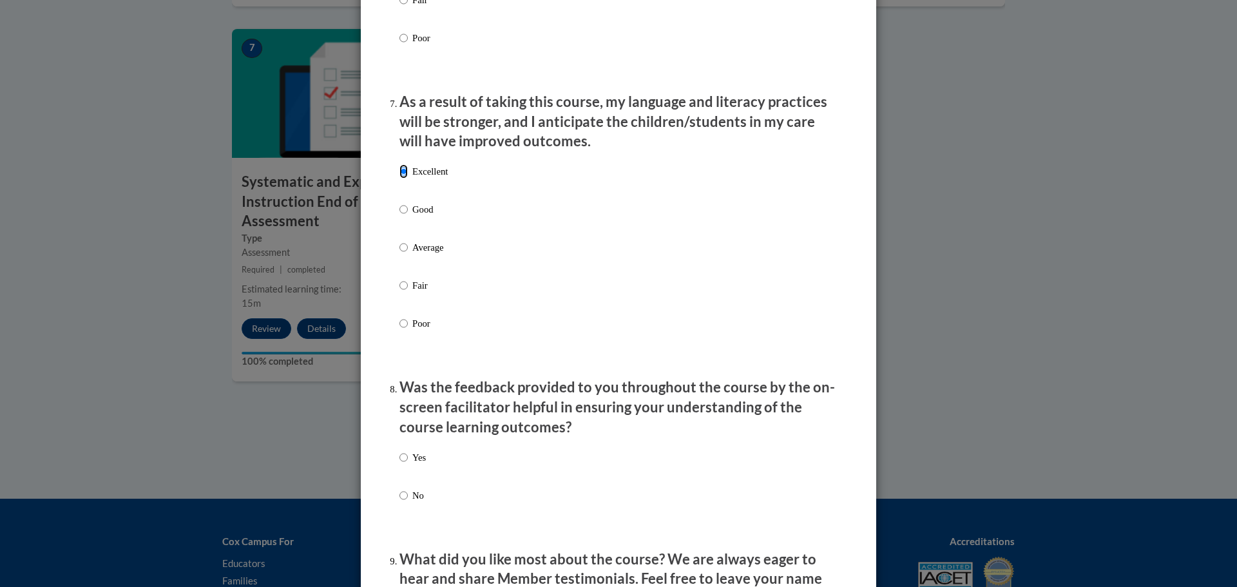
scroll to position [1932, 0]
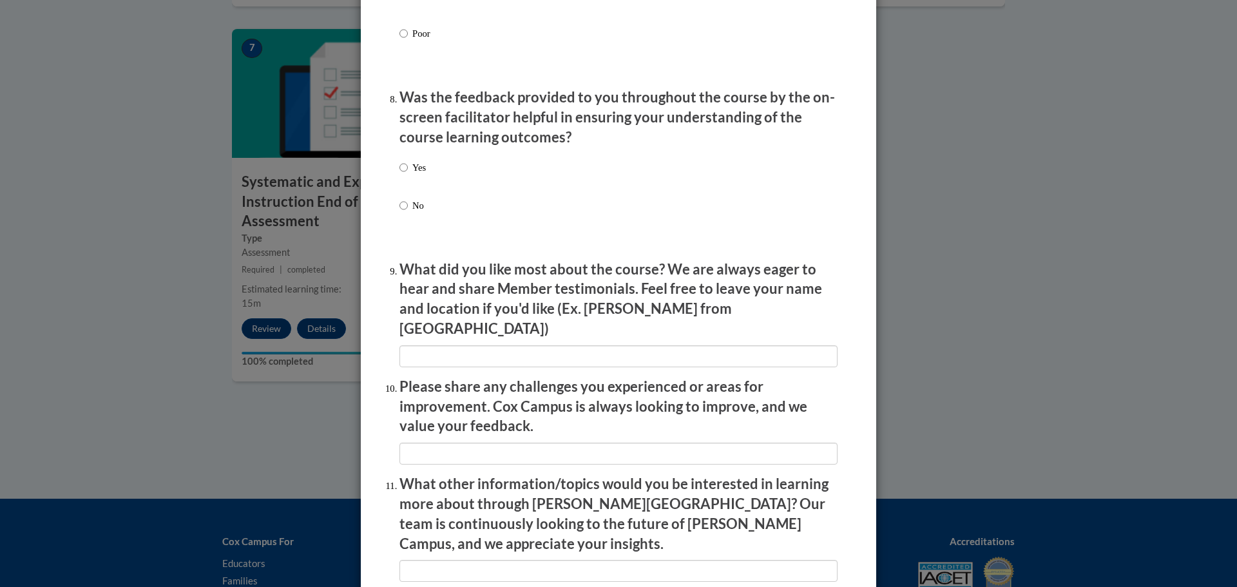
click at [412, 175] on p "Yes" at bounding box center [419, 167] width 14 height 14
click at [408, 175] on input "Yes" at bounding box center [403, 167] width 8 height 14
radio input "true"
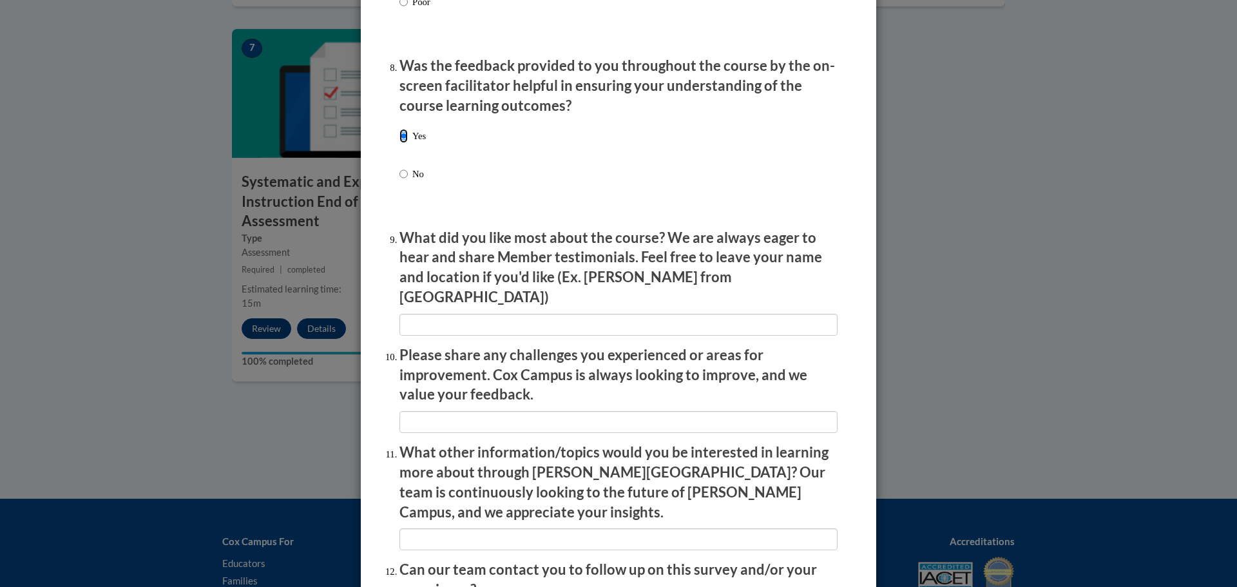
scroll to position [2089, 0]
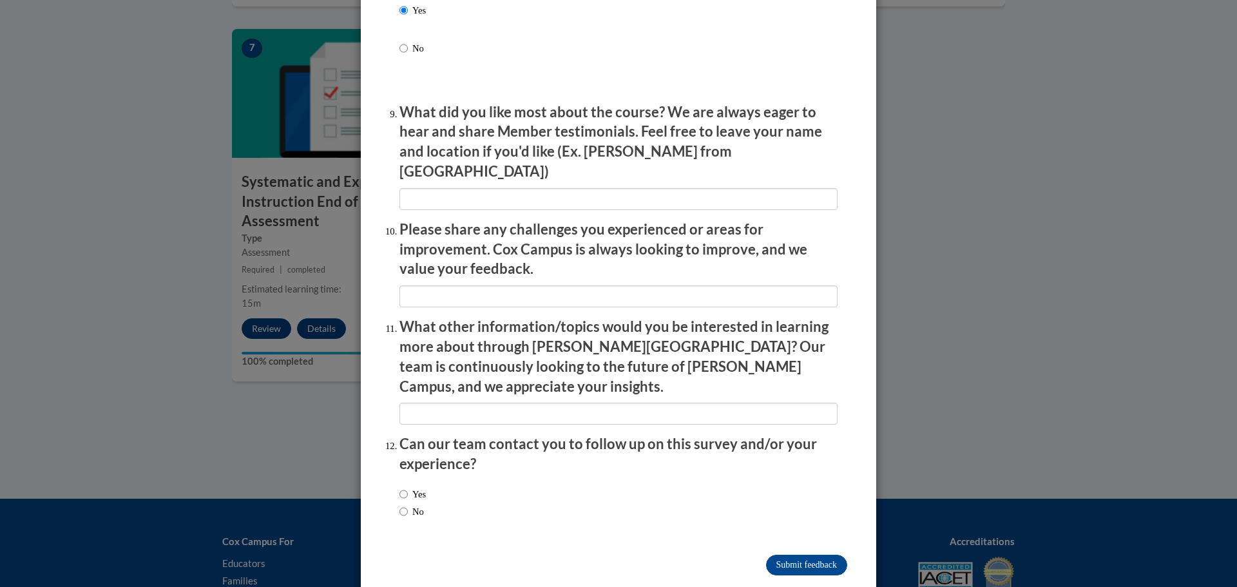
click at [412, 504] on label "No" at bounding box center [411, 511] width 24 height 14
click at [408, 504] on input "No" at bounding box center [403, 511] width 8 height 14
radio input "true"
click at [791, 555] on input "Submit feedback" at bounding box center [806, 565] width 81 height 21
